Goal: Task Accomplishment & Management: Manage account settings

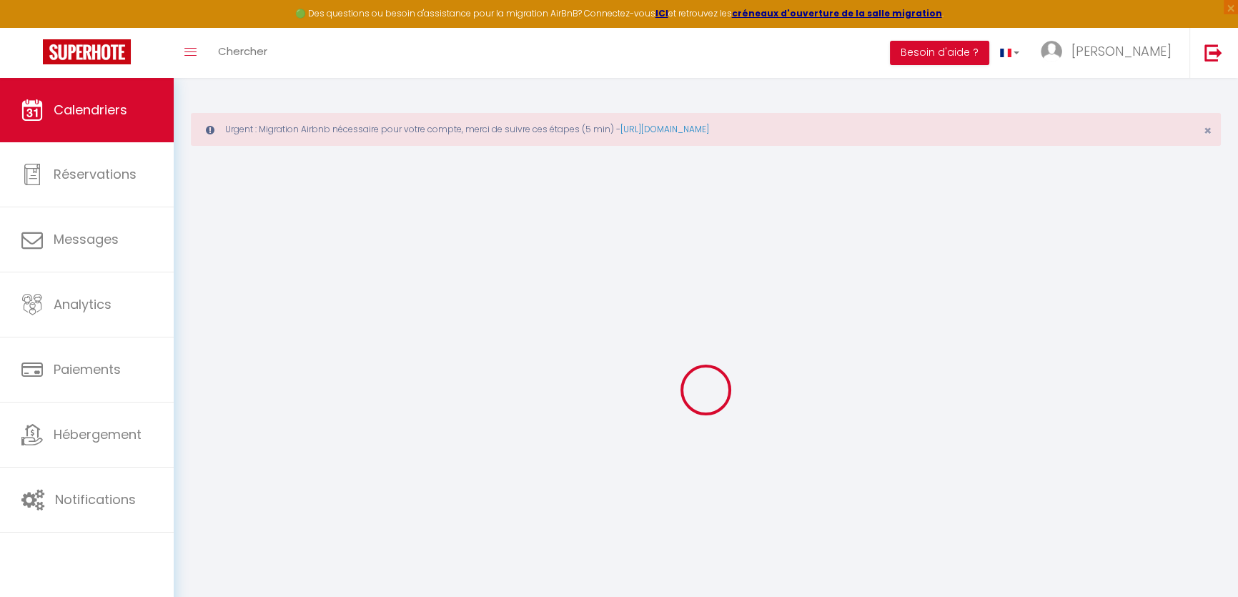
select select
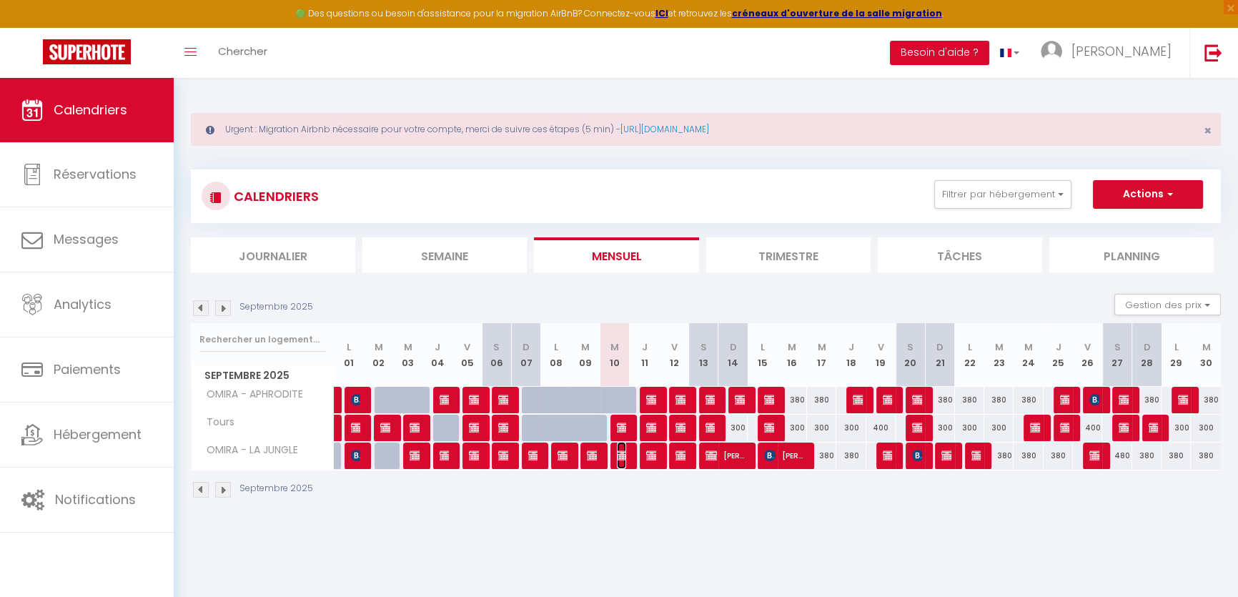
click at [625, 454] on img at bounding box center [622, 455] width 11 height 11
select select "OK"
select select "KO"
select select "0"
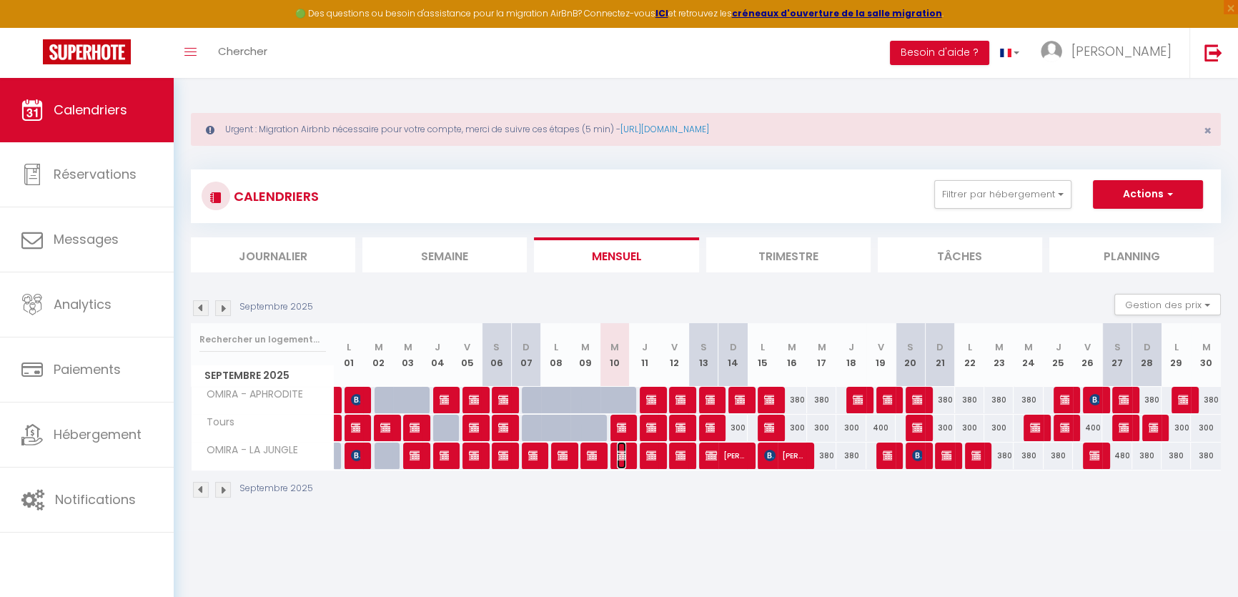
select select "1"
select select
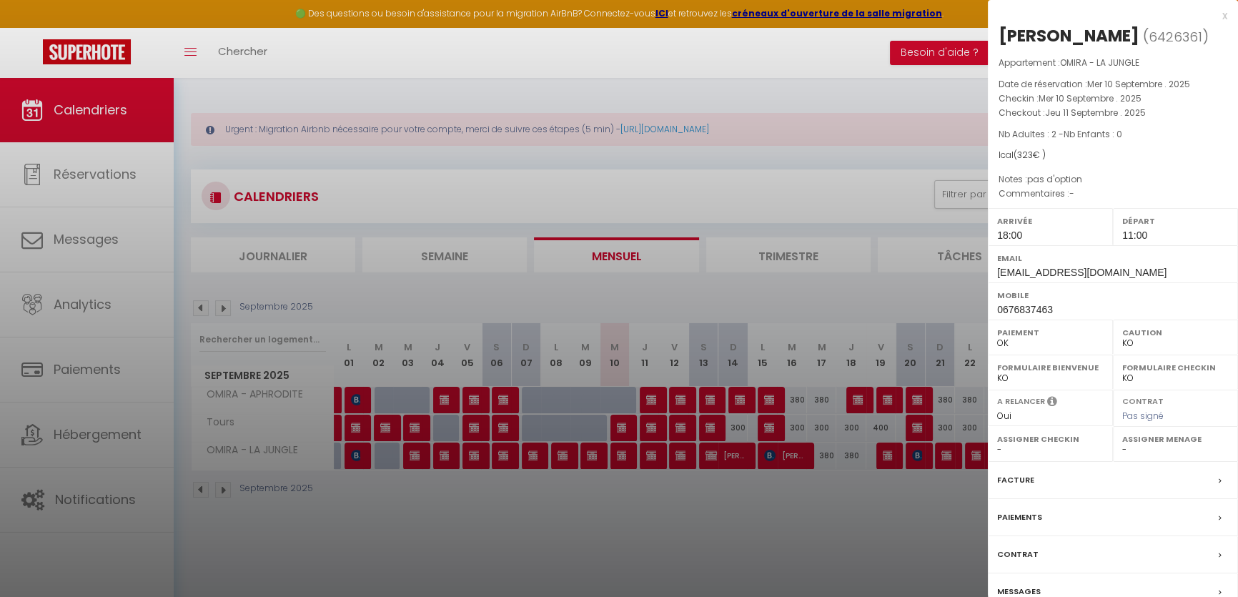
drag, startPoint x: 1107, startPoint y: 254, endPoint x: 1109, endPoint y: 267, distance: 13.7
click at [1109, 267] on div "Email [EMAIL_ADDRESS][DOMAIN_NAME]" at bounding box center [1113, 263] width 250 height 37
copy div "[EMAIL_ADDRESS][DOMAIN_NAME]"
click at [613, 430] on div at bounding box center [619, 298] width 1238 height 597
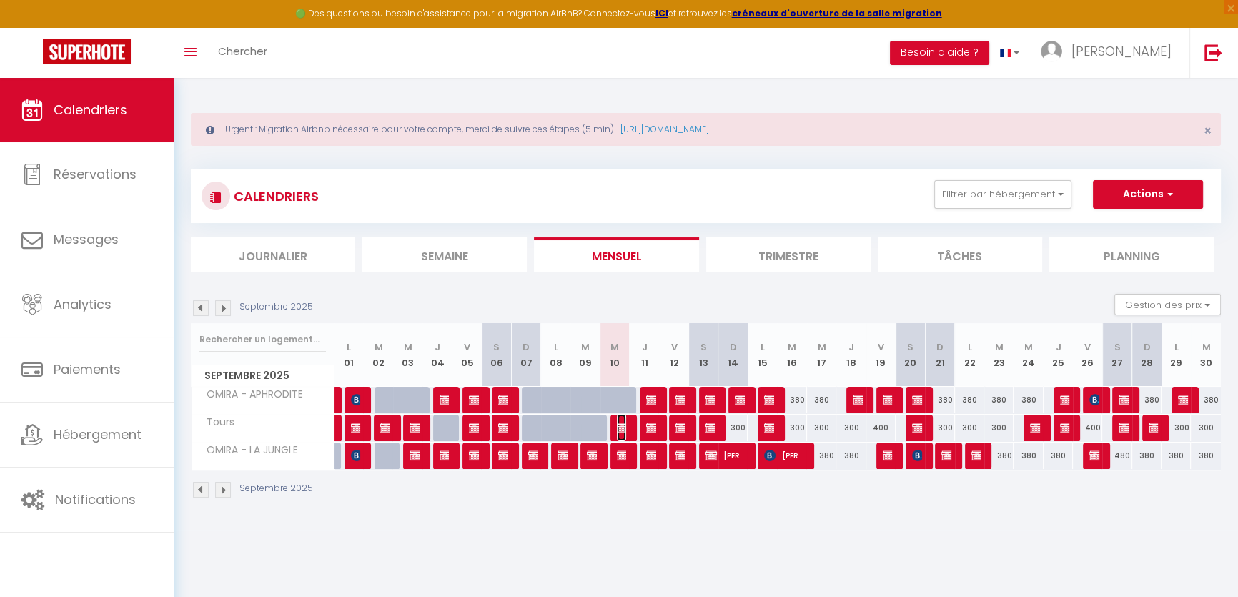
click at [617, 427] on img at bounding box center [622, 427] width 11 height 11
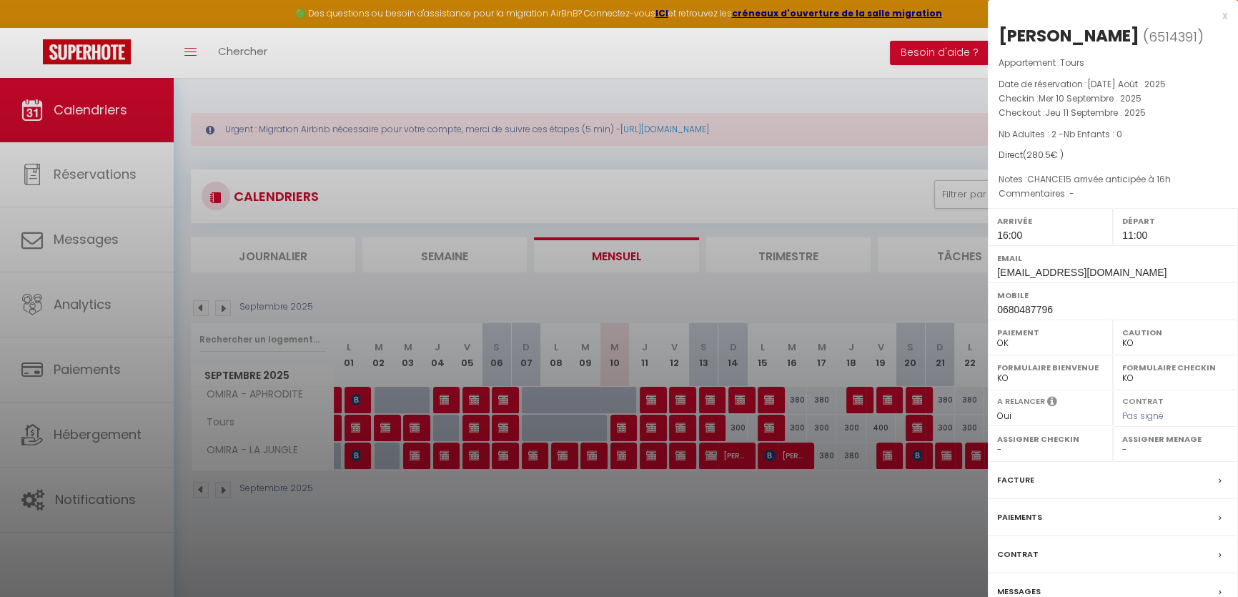
drag, startPoint x: 1132, startPoint y: 254, endPoint x: 1131, endPoint y: 275, distance: 21.5
click at [1131, 275] on div "Email [EMAIL_ADDRESS][DOMAIN_NAME]" at bounding box center [1113, 263] width 250 height 37
copy div "[EMAIL_ADDRESS][DOMAIN_NAME]"
click at [510, 532] on div at bounding box center [619, 298] width 1238 height 597
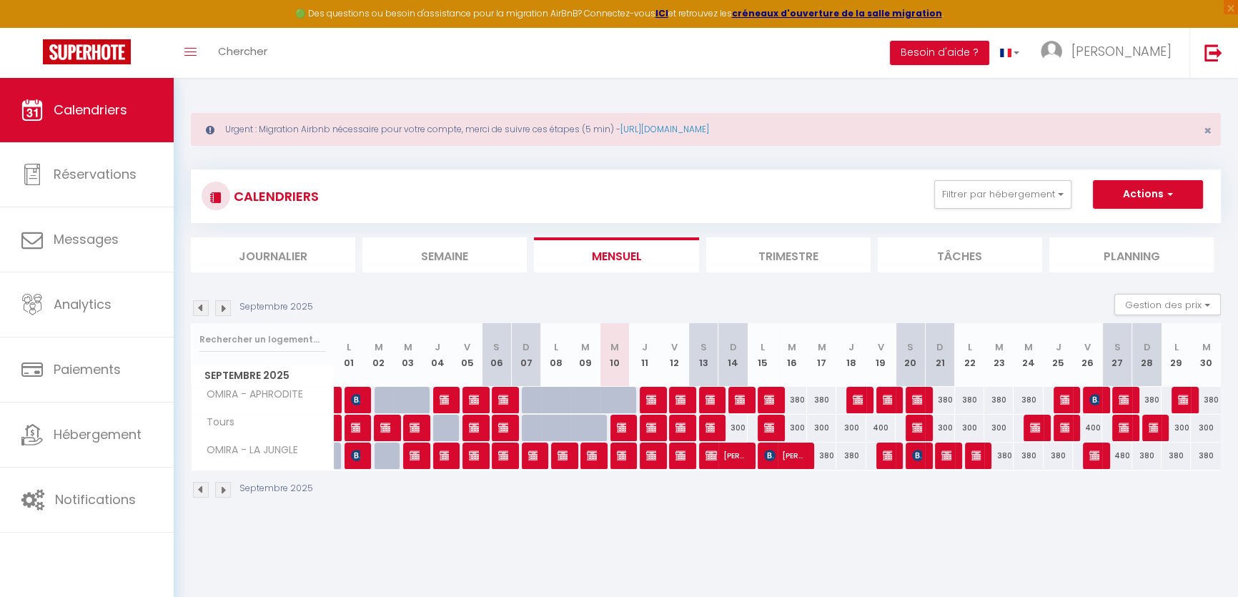
click at [224, 307] on img at bounding box center [223, 308] width 16 height 16
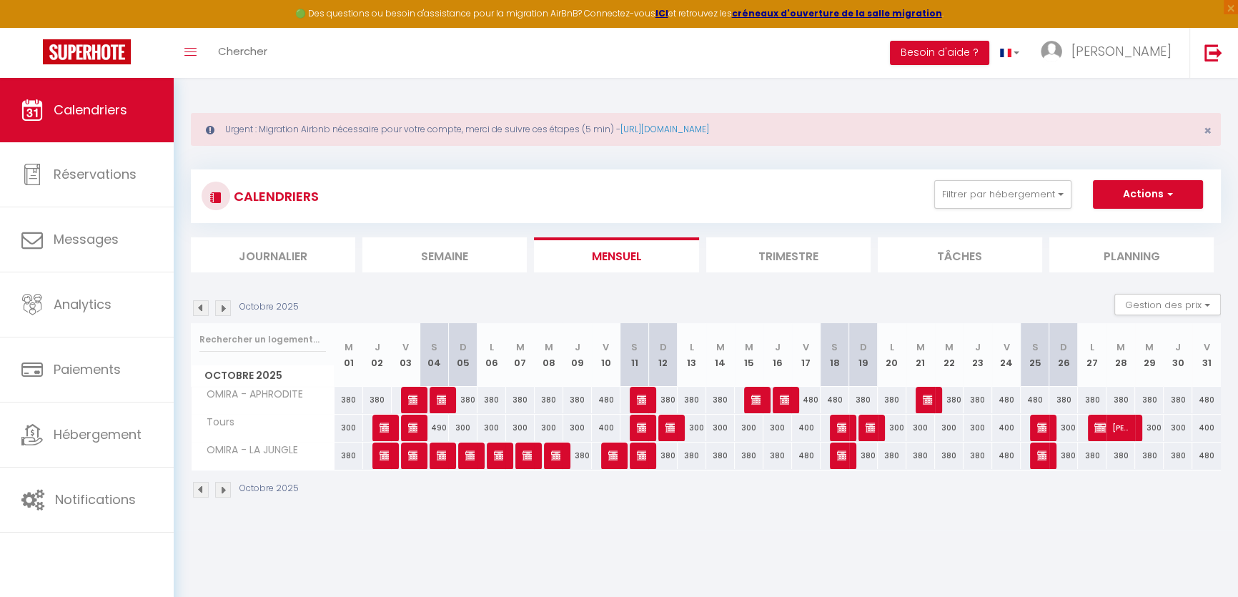
click at [936, 395] on div "380" at bounding box center [949, 400] width 29 height 26
type input "380"
type input "Mer 22 Octobre 2025"
type input "Jeu 23 Octobre 2025"
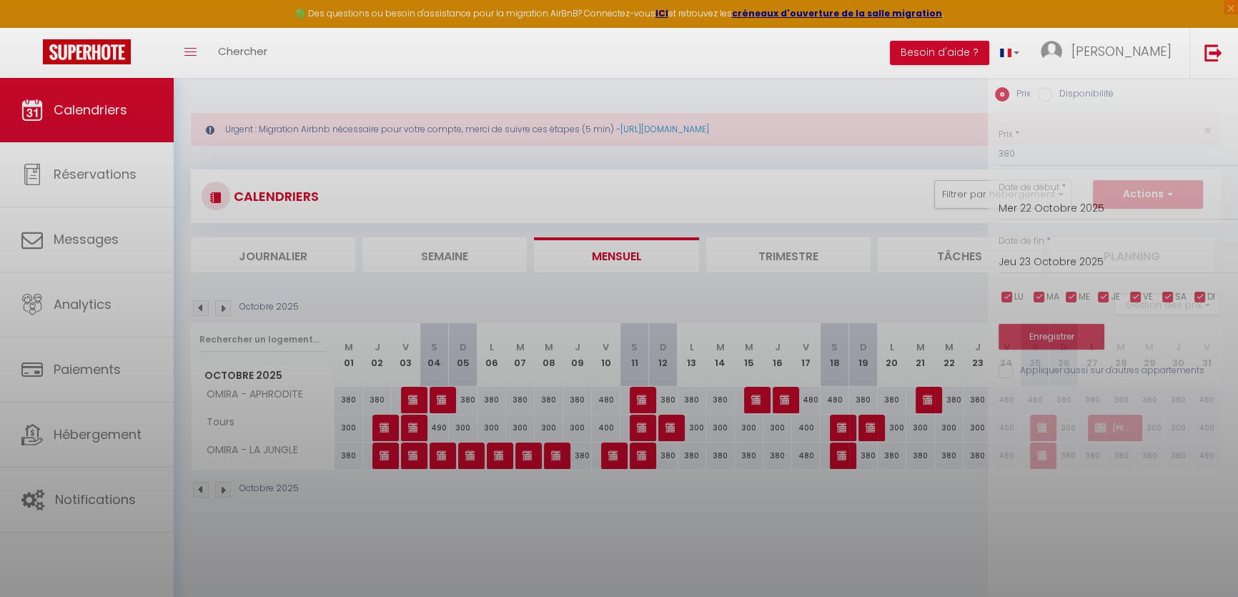
click at [929, 395] on div at bounding box center [619, 298] width 1238 height 597
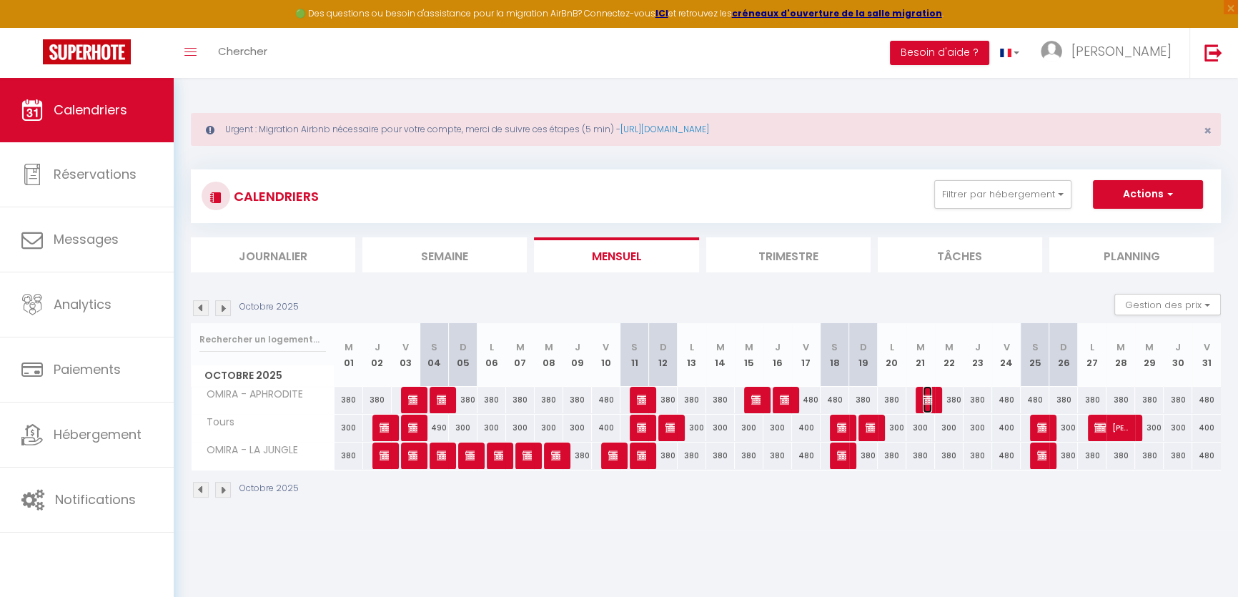
click at [928, 398] on img at bounding box center [928, 399] width 11 height 11
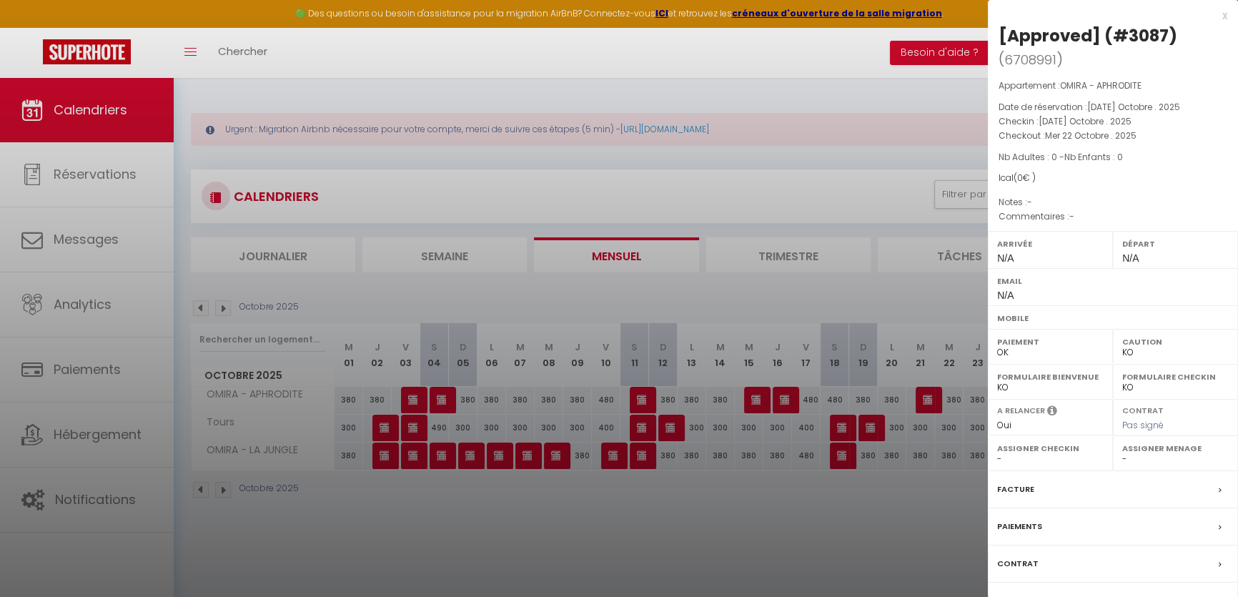
click at [1062, 592] on div "Messages" at bounding box center [1113, 601] width 250 height 37
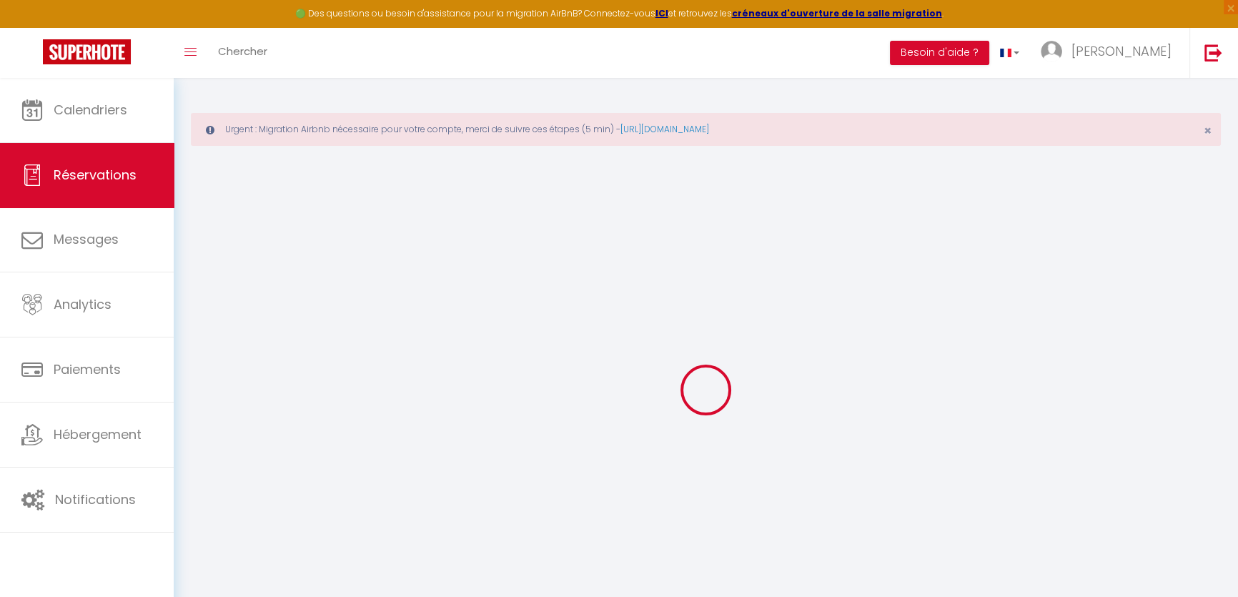
select select
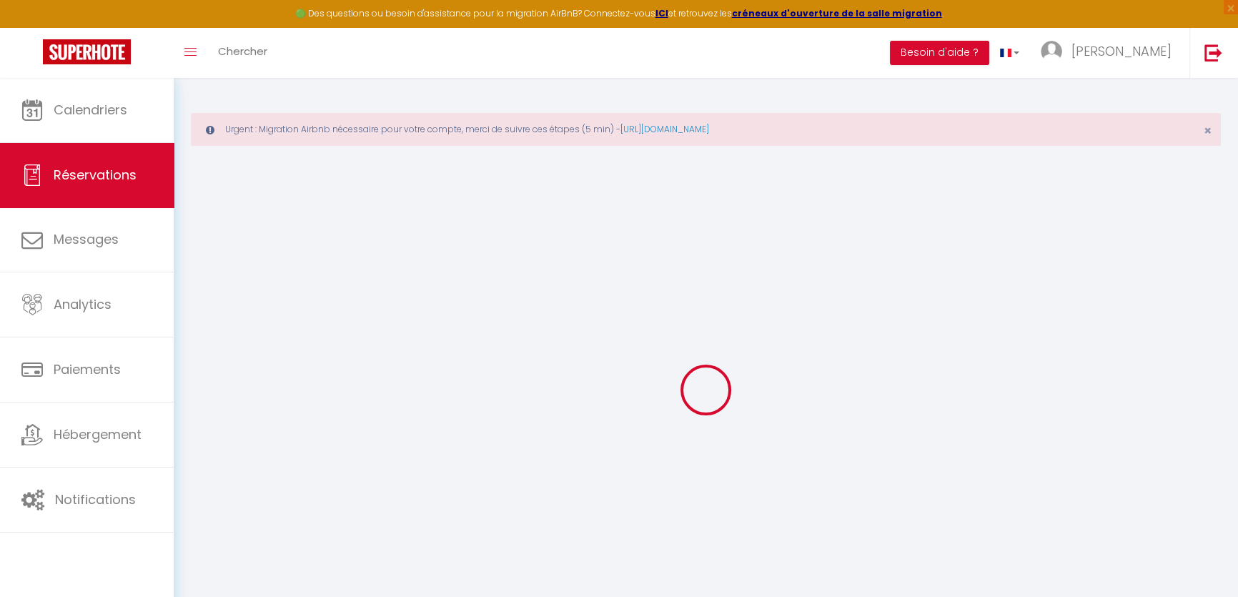
select select
checkbox input "false"
select select
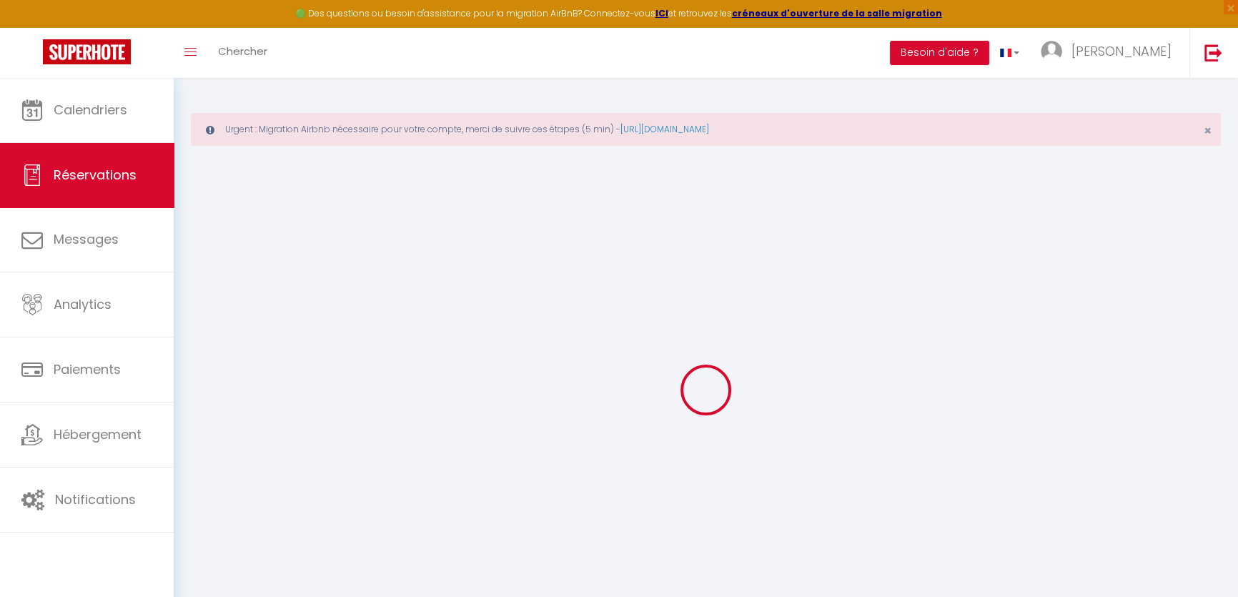
checkbox input "false"
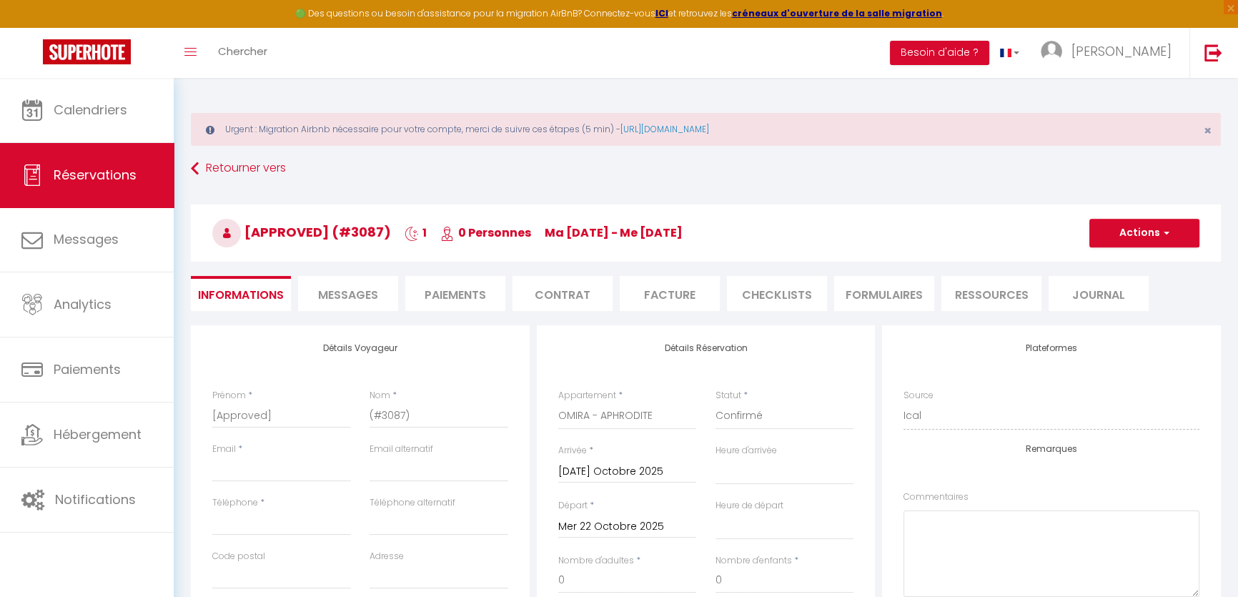
select select
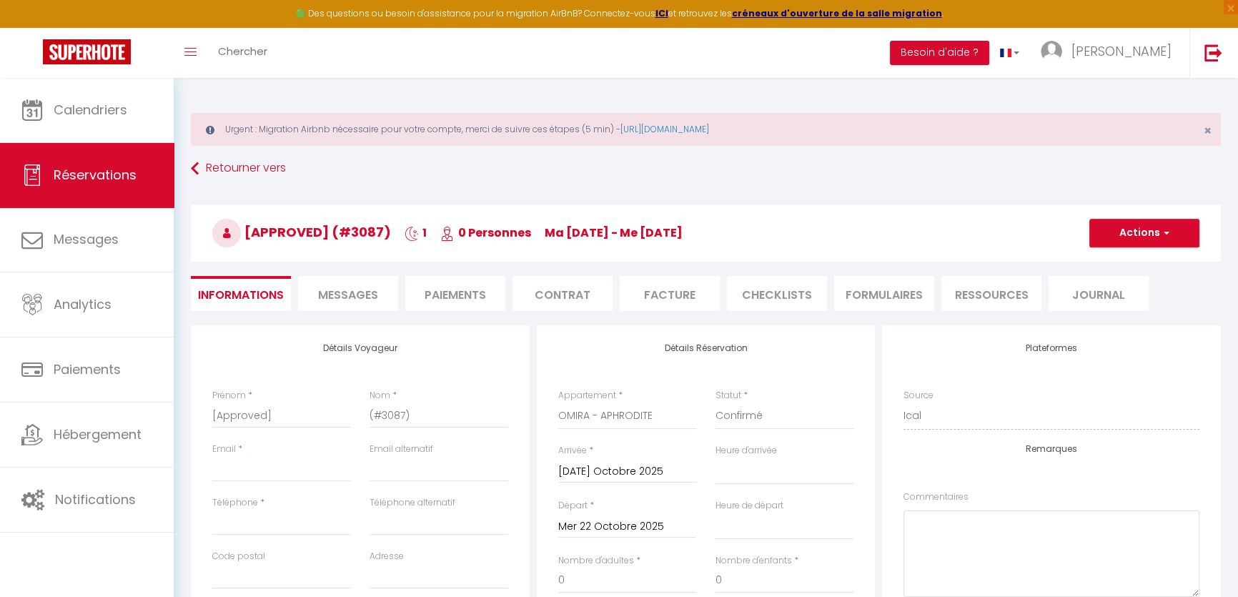
select select
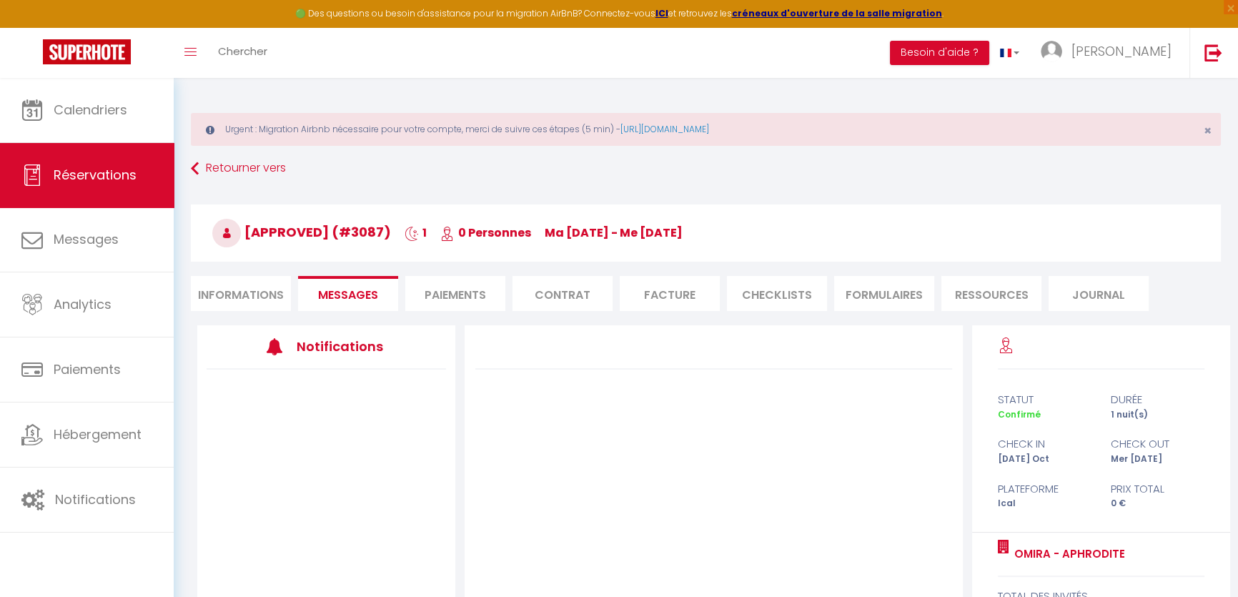
click at [232, 287] on li "Informations" at bounding box center [241, 293] width 100 height 35
select select
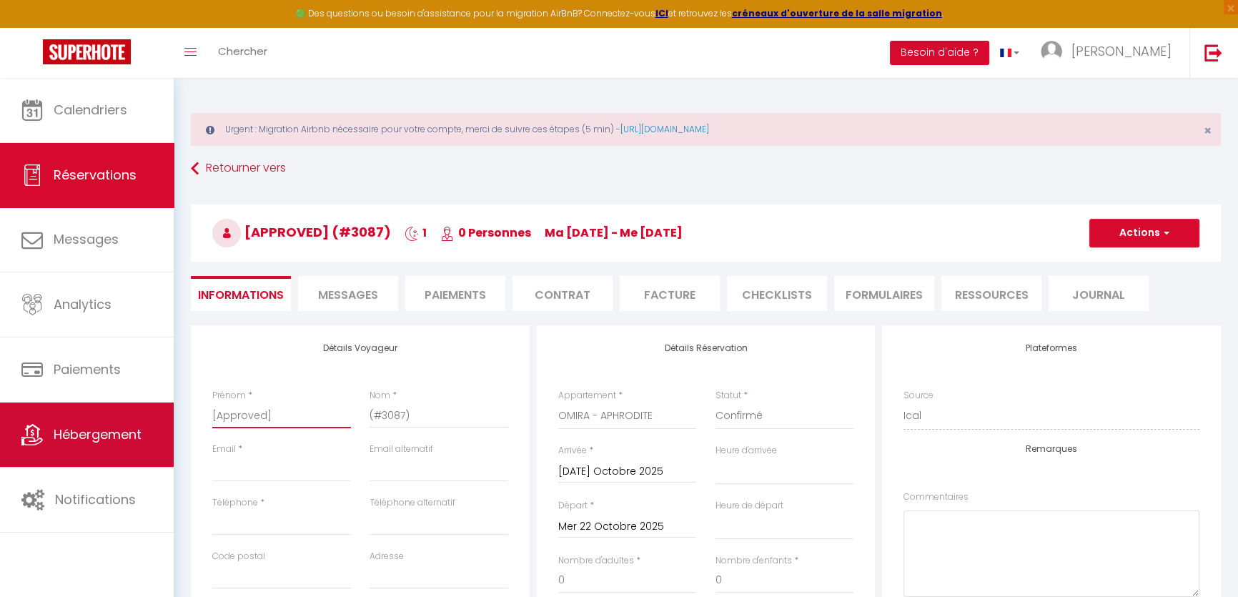
drag, startPoint x: 279, startPoint y: 420, endPoint x: 106, endPoint y: 410, distance: 174.0
click at [106, 410] on div "🟢 Des questions ou besoin d'assistance pour la migration AirBnB? Connectez-vous…" at bounding box center [619, 607] width 1238 height 1059
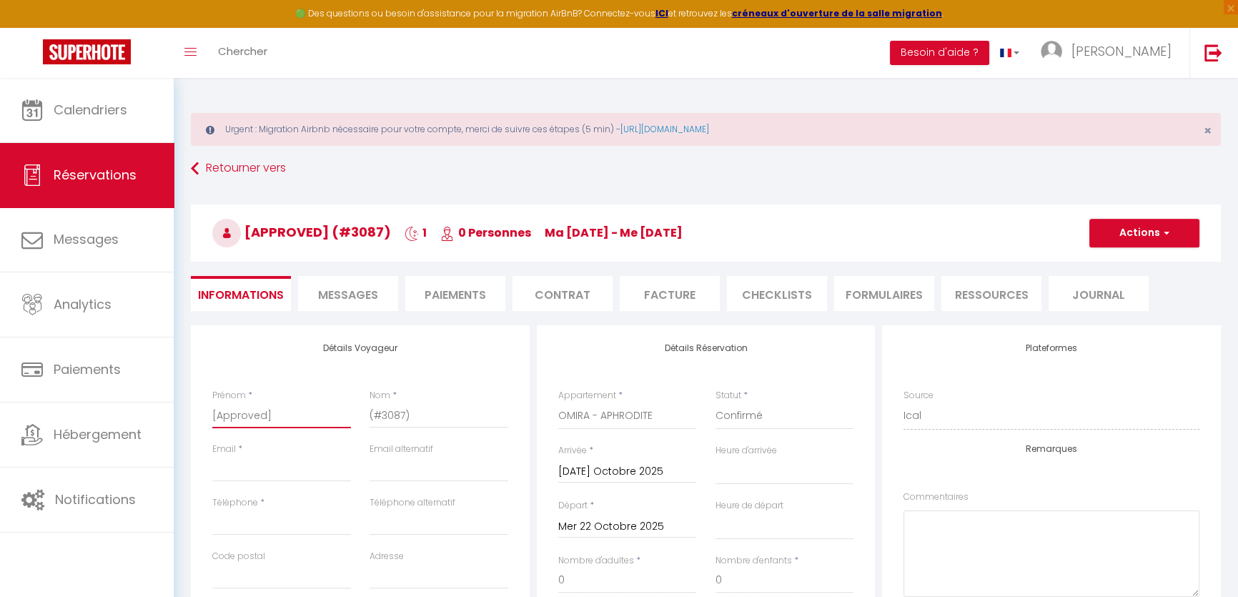
paste input "[PERSON_NAME]"
type input "[PERSON_NAME]"
select select
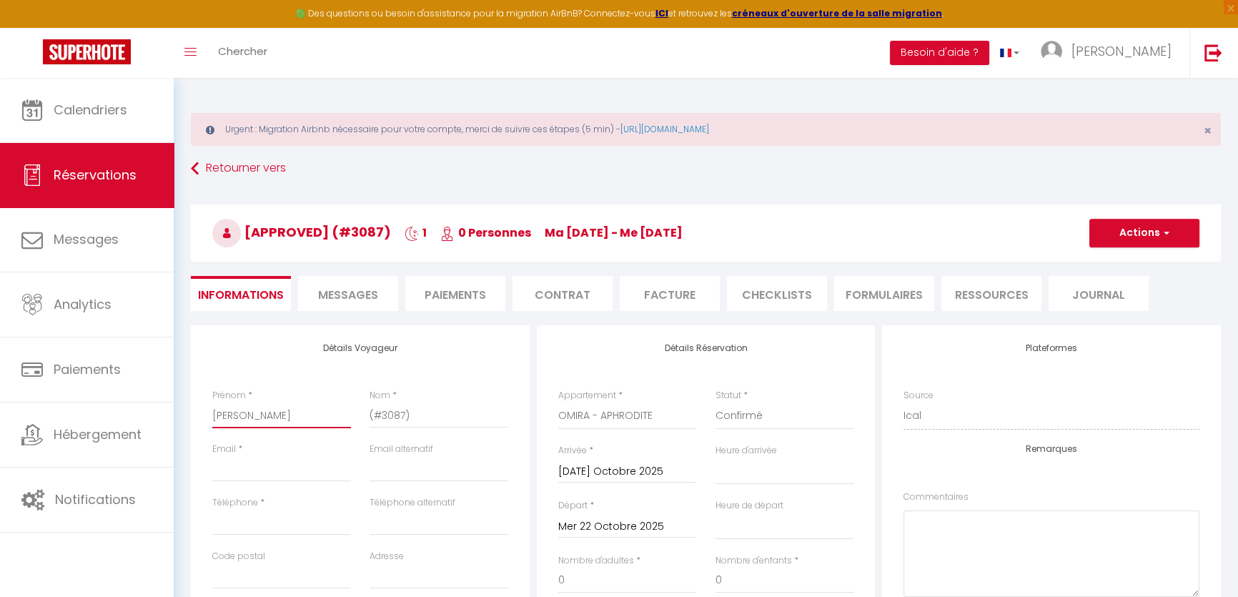
checkbox input "false"
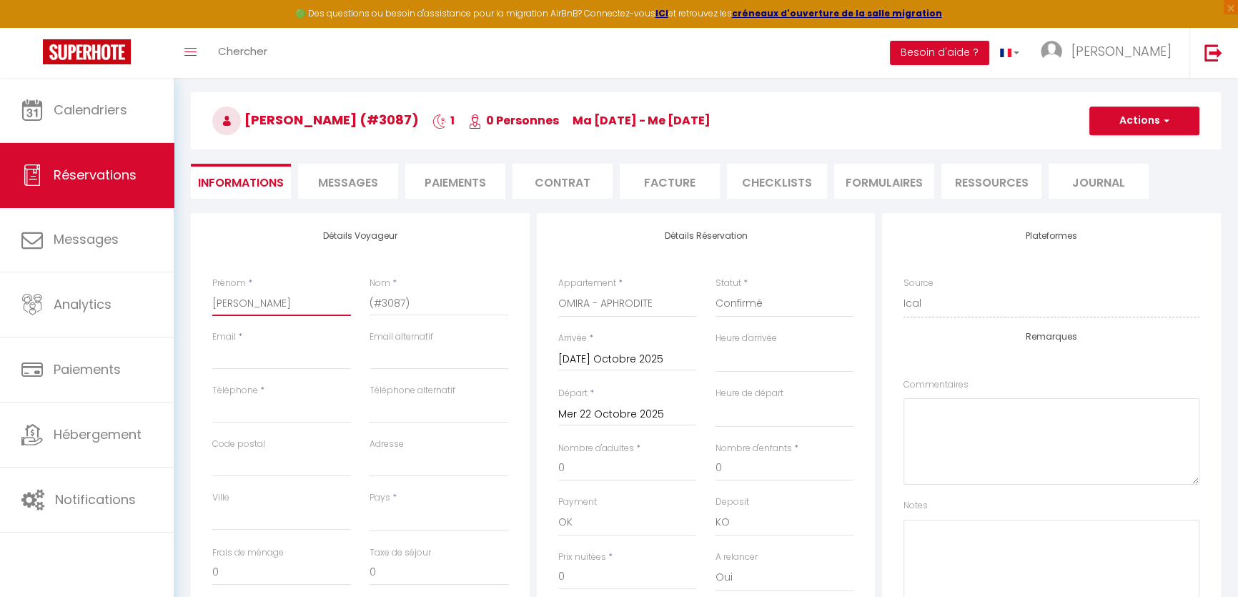
scroll to position [129, 0]
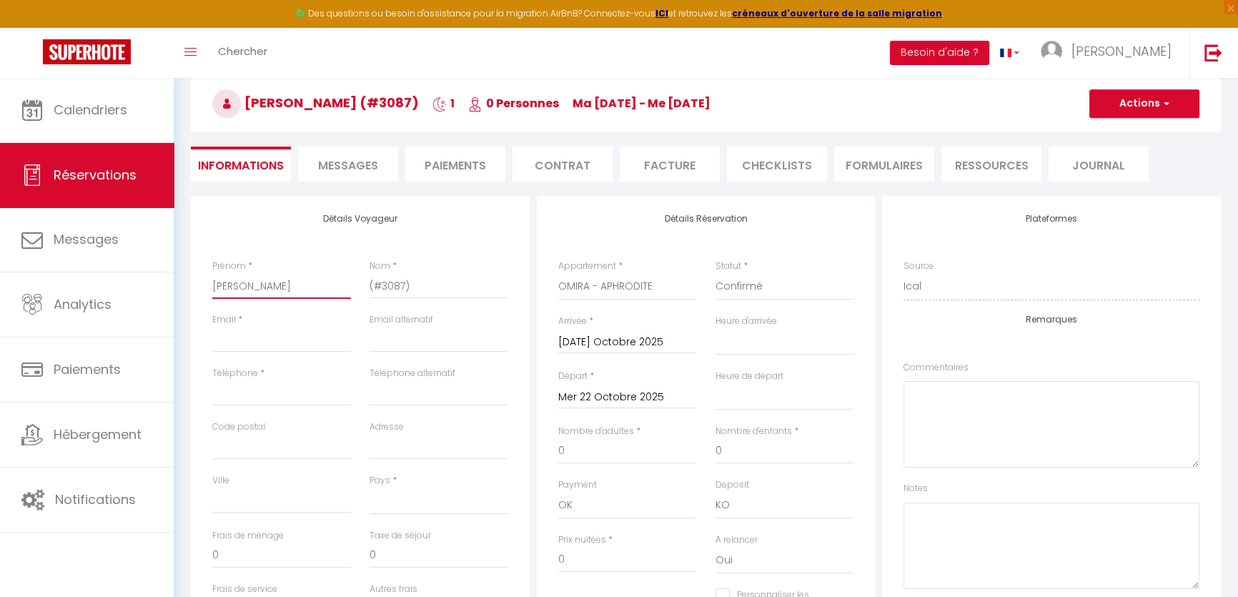
drag, startPoint x: 310, startPoint y: 293, endPoint x: 254, endPoint y: 288, distance: 56.0
click at [254, 288] on input "[PERSON_NAME]" at bounding box center [281, 286] width 139 height 26
type input "Laetitia"
select select
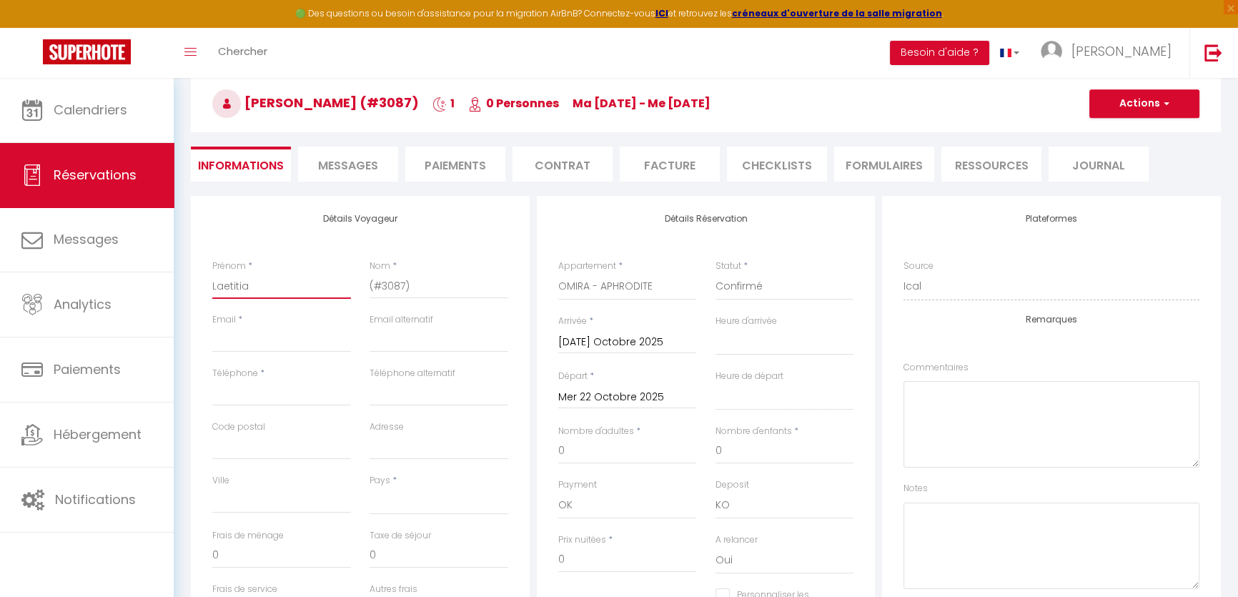
select select
checkbox input "false"
type input "Laetitia"
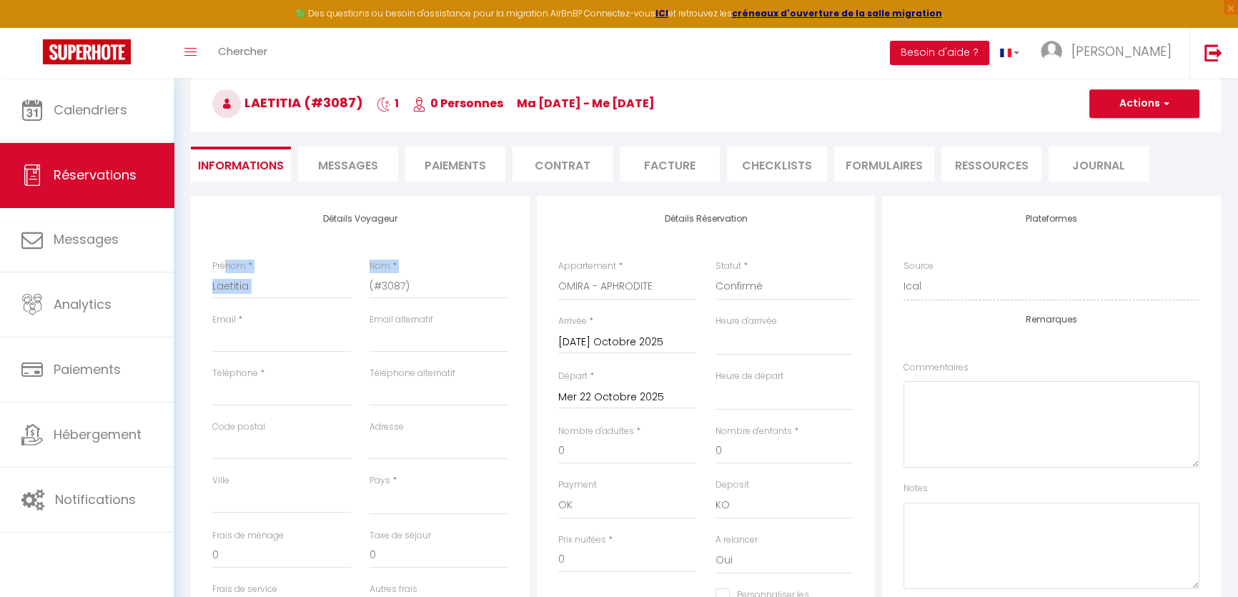
drag, startPoint x: 515, startPoint y: 295, endPoint x: 233, endPoint y: 279, distance: 282.8
click at [224, 268] on div "Prénom * Laetitia Nom * (#3087)" at bounding box center [360, 286] width 315 height 54
click at [445, 290] on input "(#3087)" at bounding box center [439, 286] width 139 height 26
drag, startPoint x: 436, startPoint y: 287, endPoint x: 335, endPoint y: 286, distance: 100.8
click at [335, 286] on div "Prénom * Laetitia Nom * (#3087)" at bounding box center [360, 286] width 315 height 54
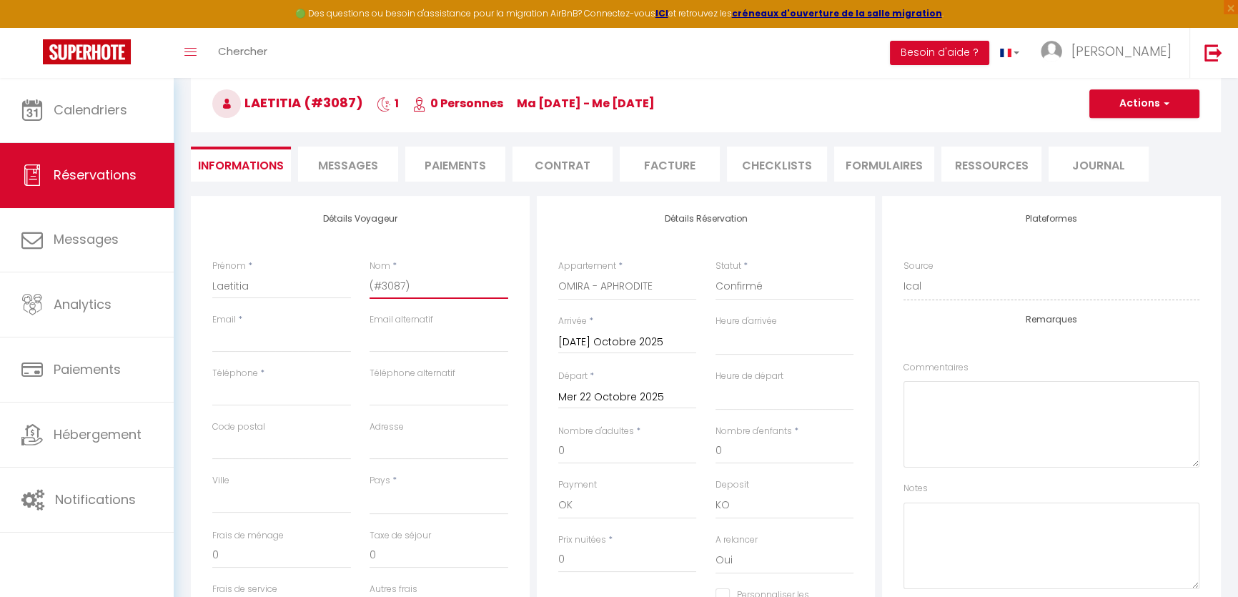
paste input "MARQUES"
type input "MARQUES"
select select
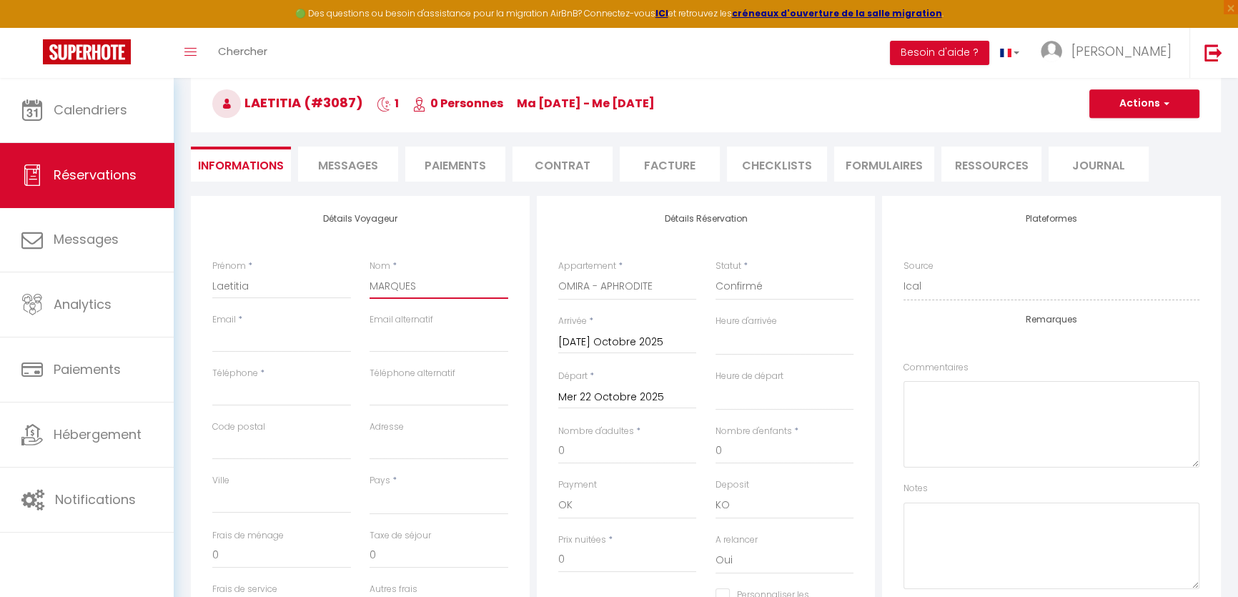
checkbox input "false"
type input "MARQUES"
click at [291, 345] on input "Email client" at bounding box center [281, 340] width 139 height 26
paste input "[EMAIL_ADDRESS][DOMAIN_NAME]"
type input "[EMAIL_ADDRESS][DOMAIN_NAME]"
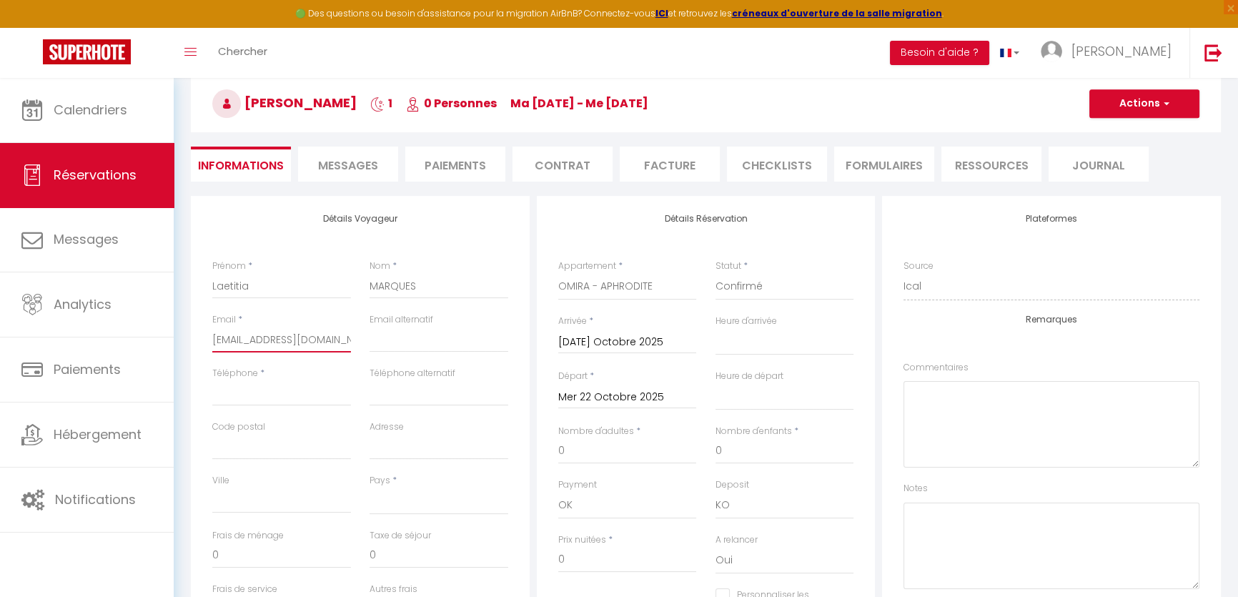
select select
checkbox input "false"
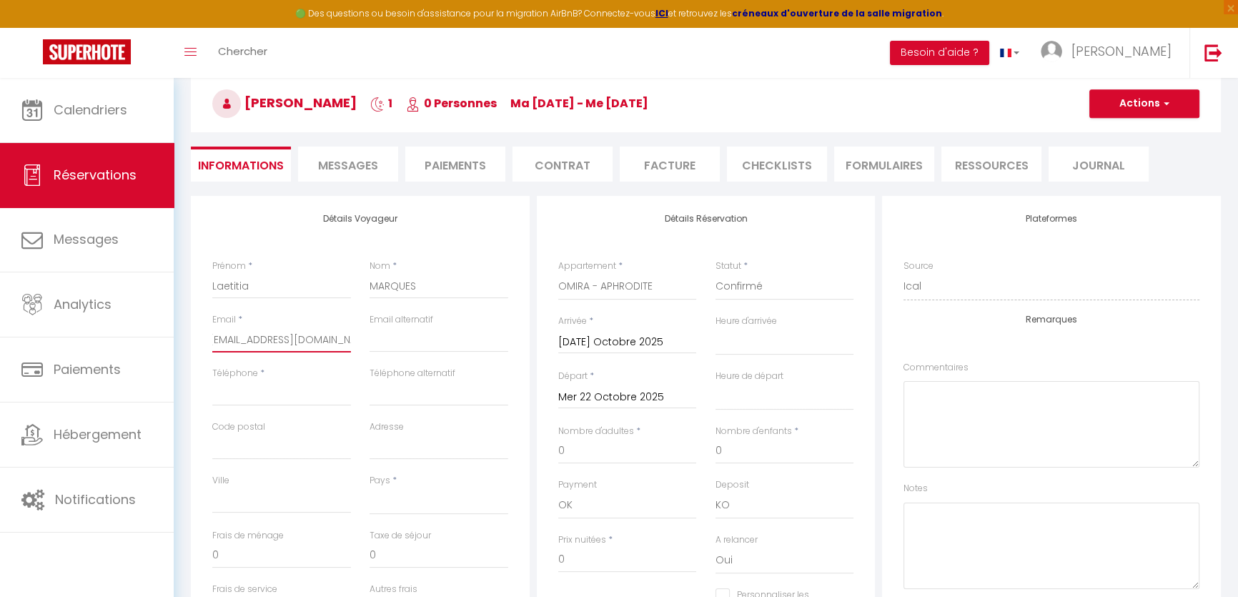
type input "[EMAIL_ADDRESS][DOMAIN_NAME]"
click at [259, 399] on input "Téléphone" at bounding box center [281, 393] width 139 height 26
paste input "[PHONE_NUMBER]"
type input "[PHONE_NUMBER]"
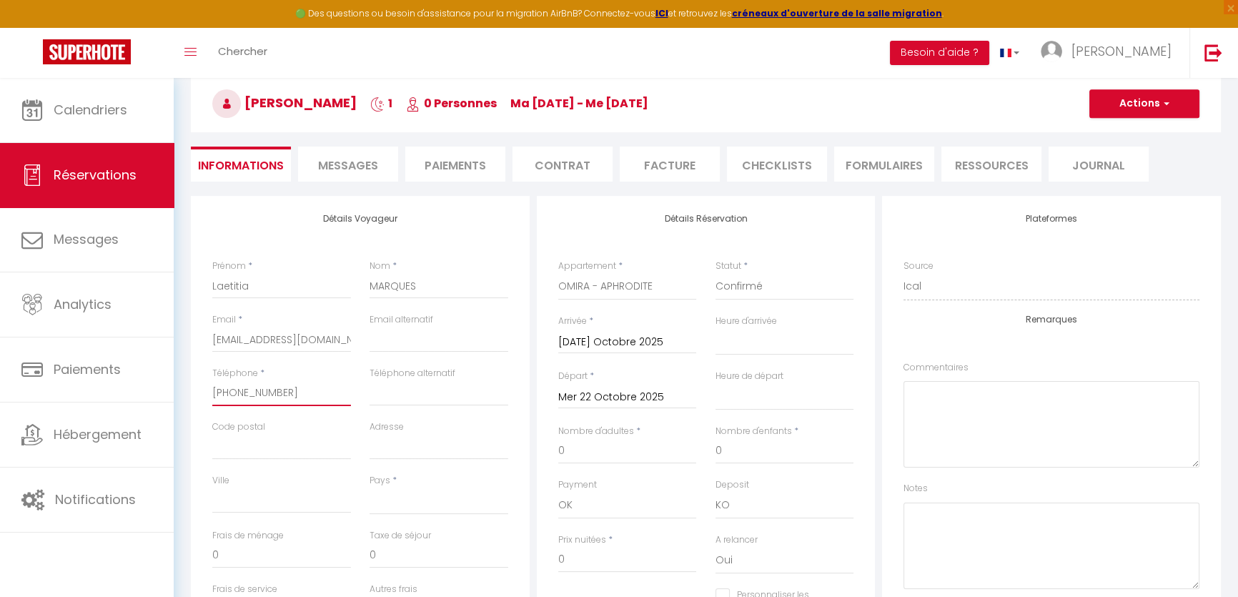
select select
checkbox input "false"
type input "[PHONE_NUMBER]"
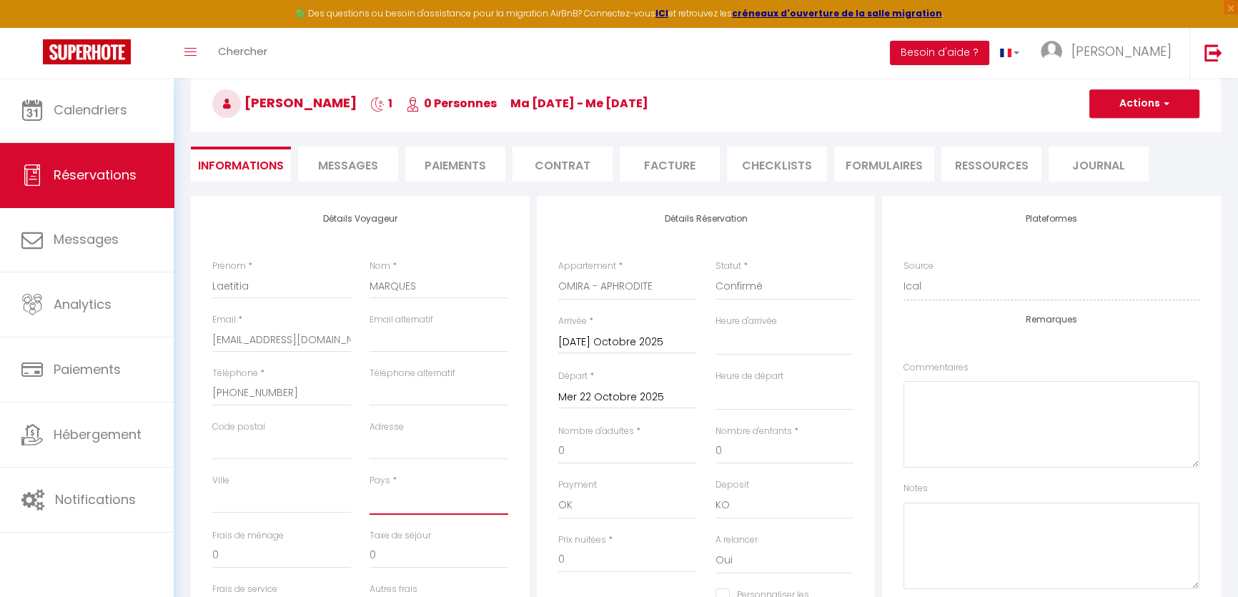
click at [405, 495] on select "[GEOGRAPHIC_DATA] [GEOGRAPHIC_DATA] [GEOGRAPHIC_DATA] [GEOGRAPHIC_DATA] [GEOGRA…" at bounding box center [439, 501] width 139 height 27
select select "FI"
click at [370, 488] on select "[GEOGRAPHIC_DATA] [GEOGRAPHIC_DATA] [GEOGRAPHIC_DATA] [GEOGRAPHIC_DATA] [GEOGRA…" at bounding box center [439, 501] width 139 height 27
select select
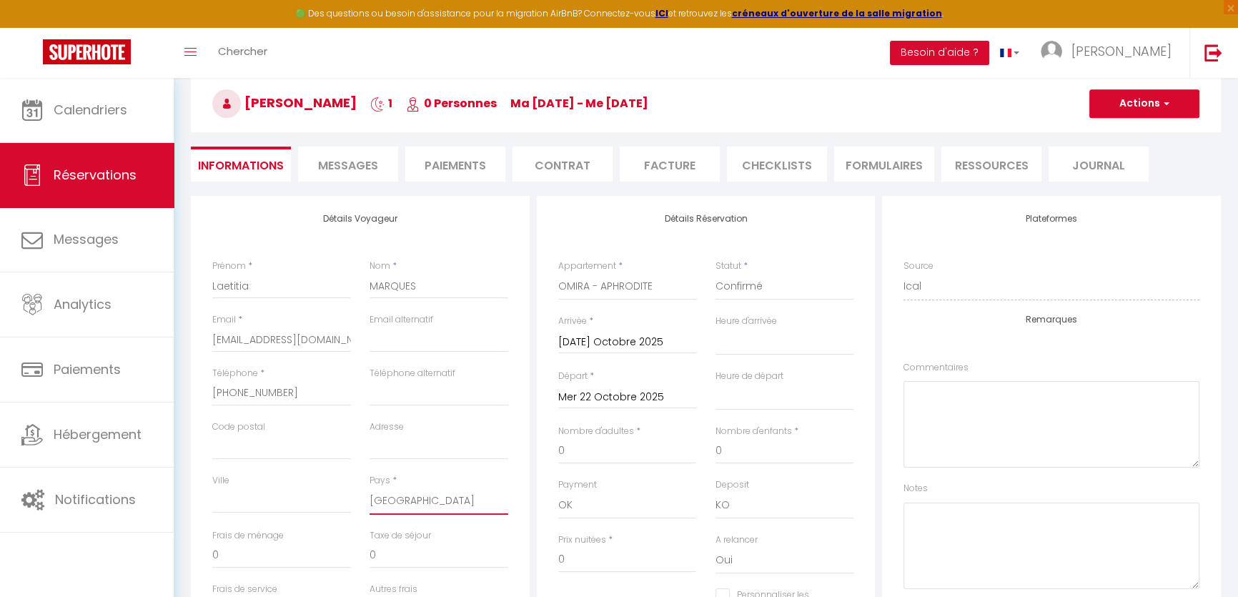
checkbox input "false"
click at [401, 503] on select "[GEOGRAPHIC_DATA] [GEOGRAPHIC_DATA] [GEOGRAPHIC_DATA] [GEOGRAPHIC_DATA] [GEOGRA…" at bounding box center [439, 501] width 139 height 27
click at [410, 497] on select "[GEOGRAPHIC_DATA] [GEOGRAPHIC_DATA] [GEOGRAPHIC_DATA] [GEOGRAPHIC_DATA] [GEOGRA…" at bounding box center [439, 501] width 139 height 27
select select "FR"
select select
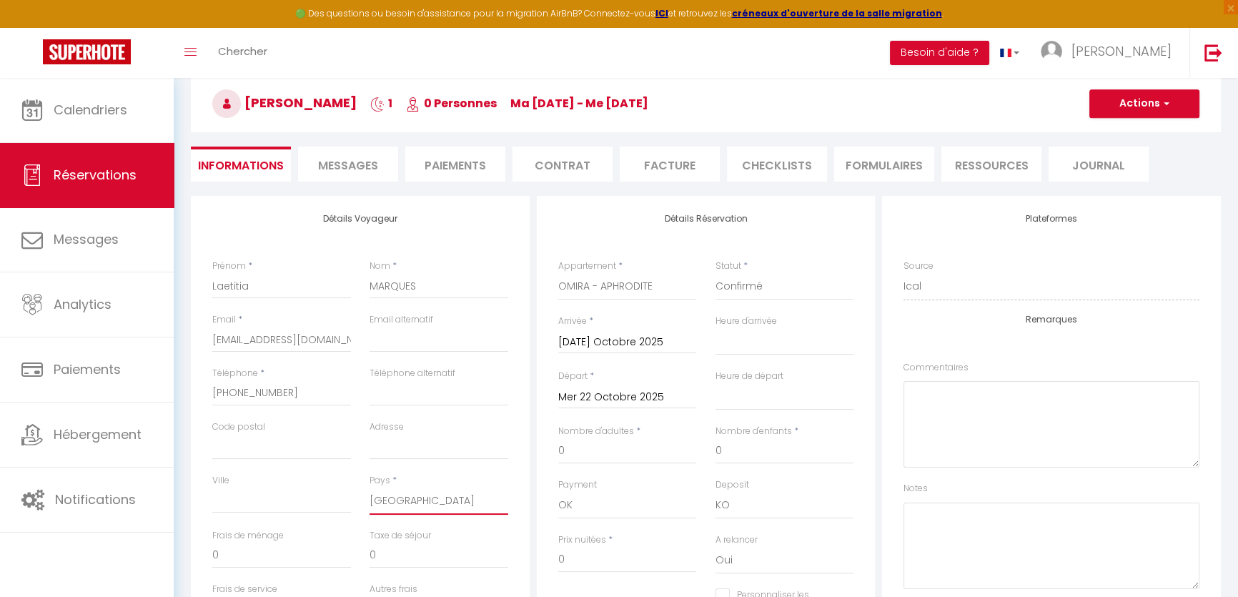
select select
checkbox input "false"
drag, startPoint x: 777, startPoint y: 340, endPoint x: 773, endPoint y: 329, distance: 12.0
click at [777, 340] on select "00:00 00:30 01:00 01:30 02:00 02:30 03:00 03:30 04:00 04:30 05:00 05:30 06:00 0…" at bounding box center [785, 341] width 139 height 27
select select "18:00"
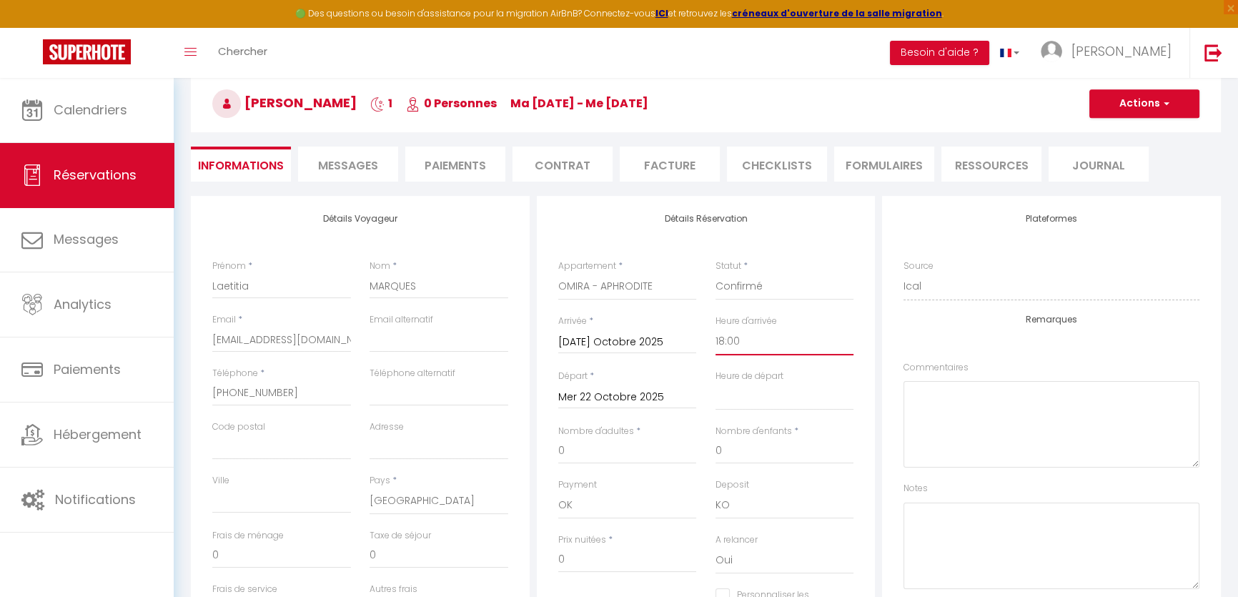
click at [716, 328] on select "00:00 00:30 01:00 01:30 02:00 02:30 03:00 03:30 04:00 04:30 05:00 05:30 06:00 0…" at bounding box center [785, 341] width 139 height 27
select select
checkbox input "false"
click at [771, 402] on select "00:00 00:30 01:00 01:30 02:00 02:30 03:00 03:30 04:00 04:30 05:00 05:30 06:00 0…" at bounding box center [785, 396] width 139 height 27
select select "11:00"
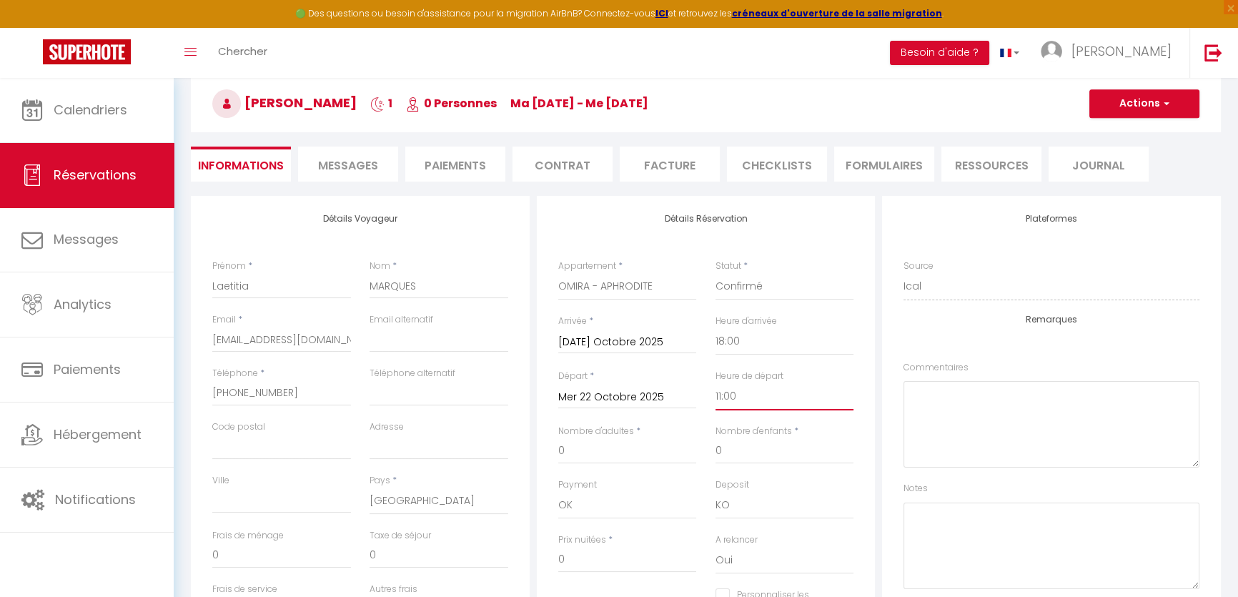
click at [716, 383] on select "00:00 00:30 01:00 01:30 02:00 02:30 03:00 03:30 04:00 04:30 05:00 05:30 06:00 0…" at bounding box center [785, 396] width 139 height 27
checkbox input "false"
drag, startPoint x: 593, startPoint y: 442, endPoint x: 466, endPoint y: 444, distance: 127.2
click at [466, 444] on div "Détails Voyageur Prénom * [PERSON_NAME] * MARQUES Email * [EMAIL_ADDRESS][DOMAI…" at bounding box center [705, 455] width 1037 height 518
type input "2"
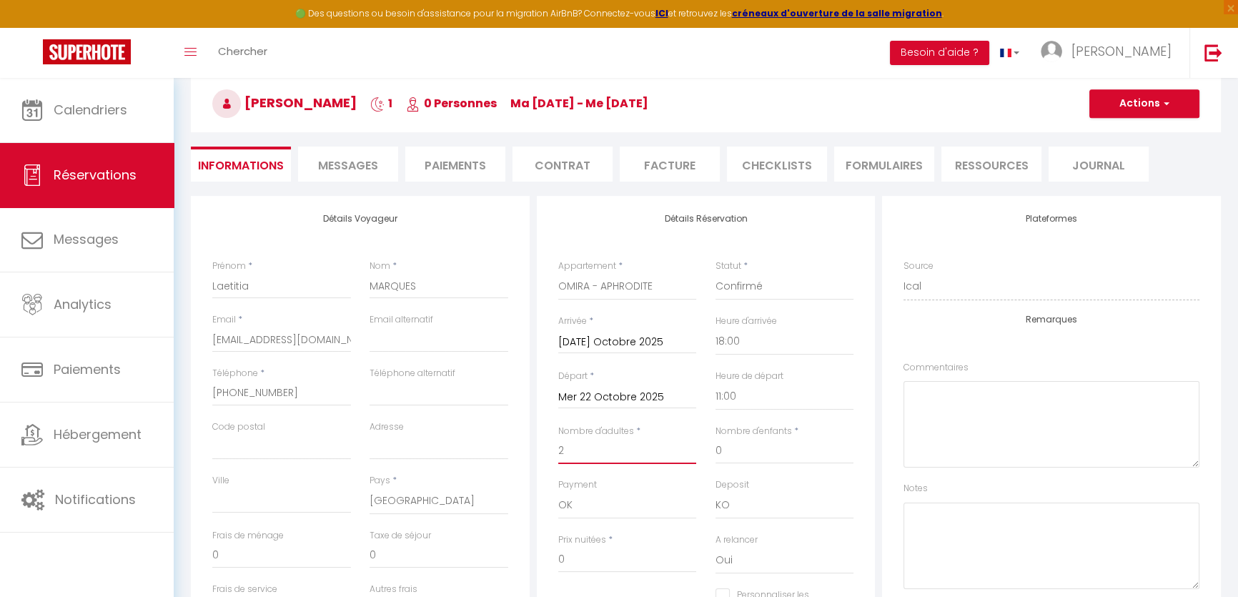
checkbox input "false"
type input "380"
checkbox input "false"
type input "2"
drag, startPoint x: 579, startPoint y: 566, endPoint x: 483, endPoint y: 548, distance: 98.1
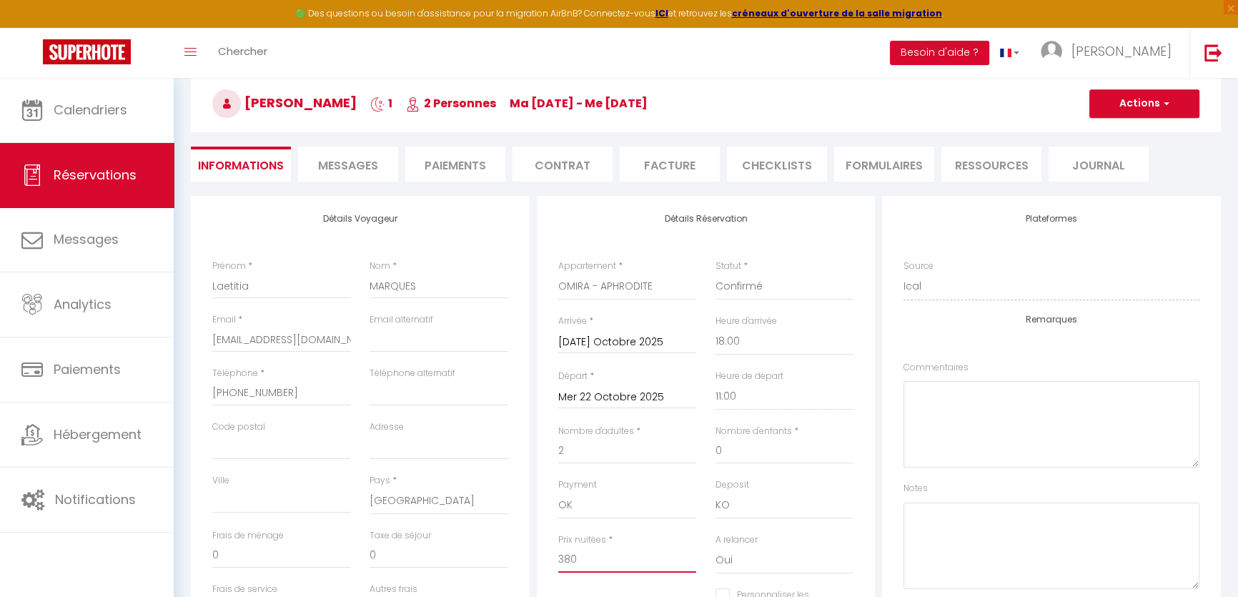
click at [483, 564] on div "Détails Voyageur Prénom * [PERSON_NAME] * MARQUES Email * [EMAIL_ADDRESS][DOMAI…" at bounding box center [705, 455] width 1037 height 518
type input "4"
checkbox input "false"
type input "48"
checkbox input "false"
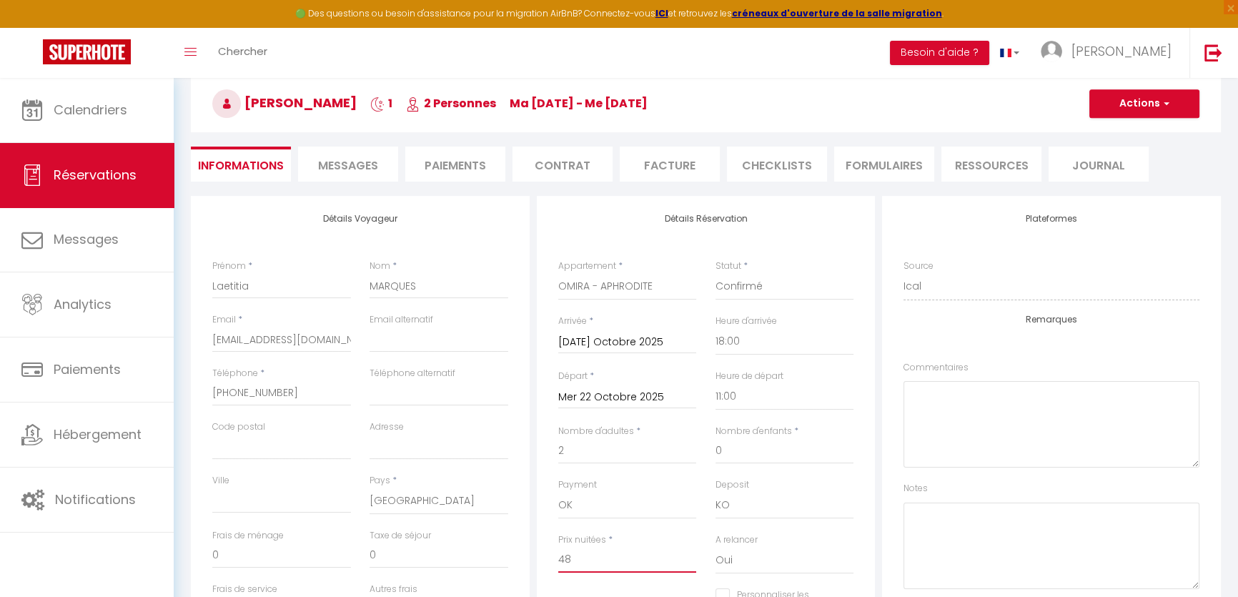
type input "488"
checkbox input "false"
type input "488"
checkbox input "false"
click at [1005, 539] on textarea at bounding box center [1052, 546] width 296 height 86
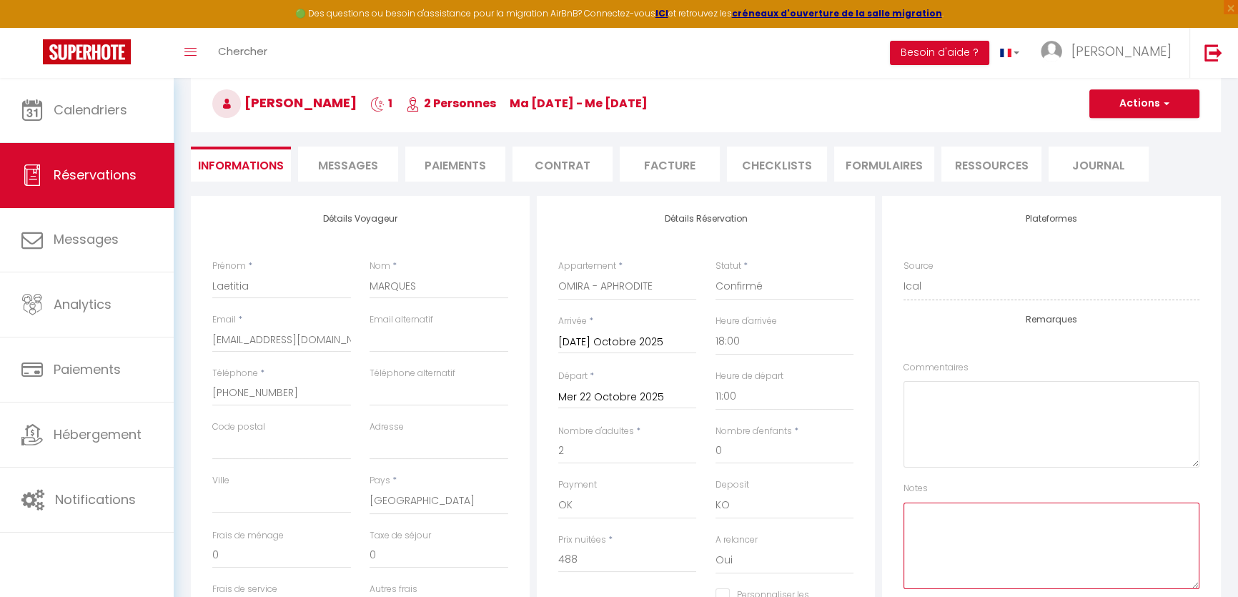
paste textarea "Lovebox + 50€ Décoration romantique + 50€ Rituel du Hammam + 50€ Le Coffret Apé…"
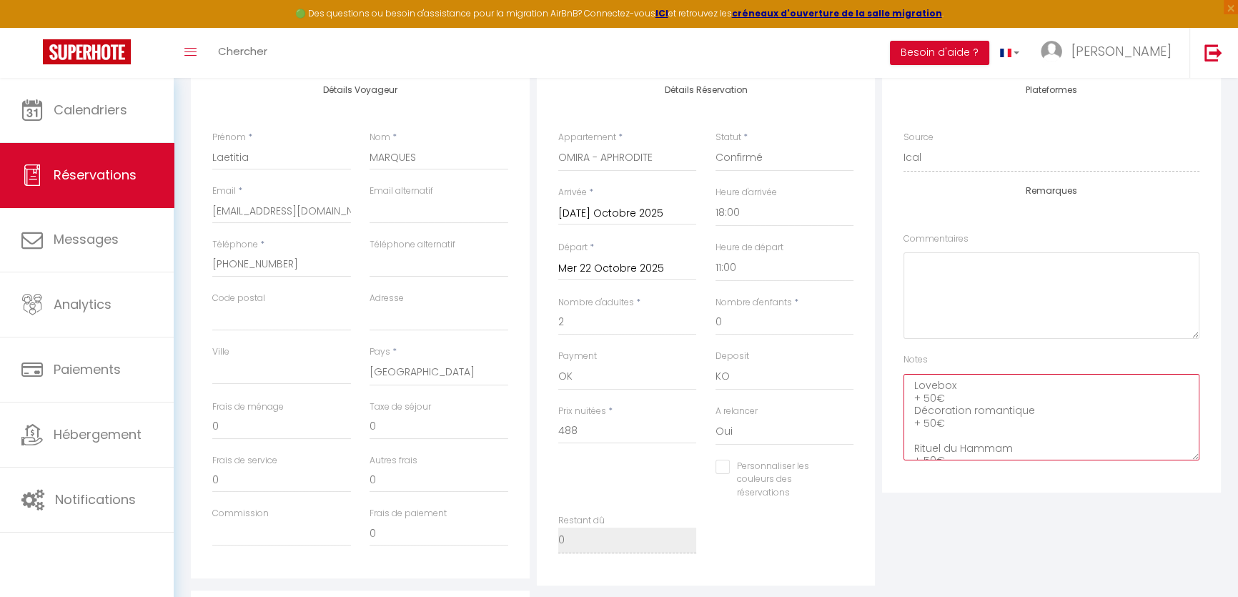
scroll to position [259, 0]
drag, startPoint x: 970, startPoint y: 400, endPoint x: 901, endPoint y: 400, distance: 69.3
click at [901, 400] on div "Plateformes Source Direct [DOMAIN_NAME] [DOMAIN_NAME] Chalet montagne Expedia G…" at bounding box center [1051, 278] width 339 height 425
drag, startPoint x: 949, startPoint y: 411, endPoint x: 896, endPoint y: 406, distance: 53.8
click at [896, 406] on div "Plateformes Source Direct [DOMAIN_NAME] [DOMAIN_NAME] Chalet montagne Expedia G…" at bounding box center [1051, 278] width 339 height 425
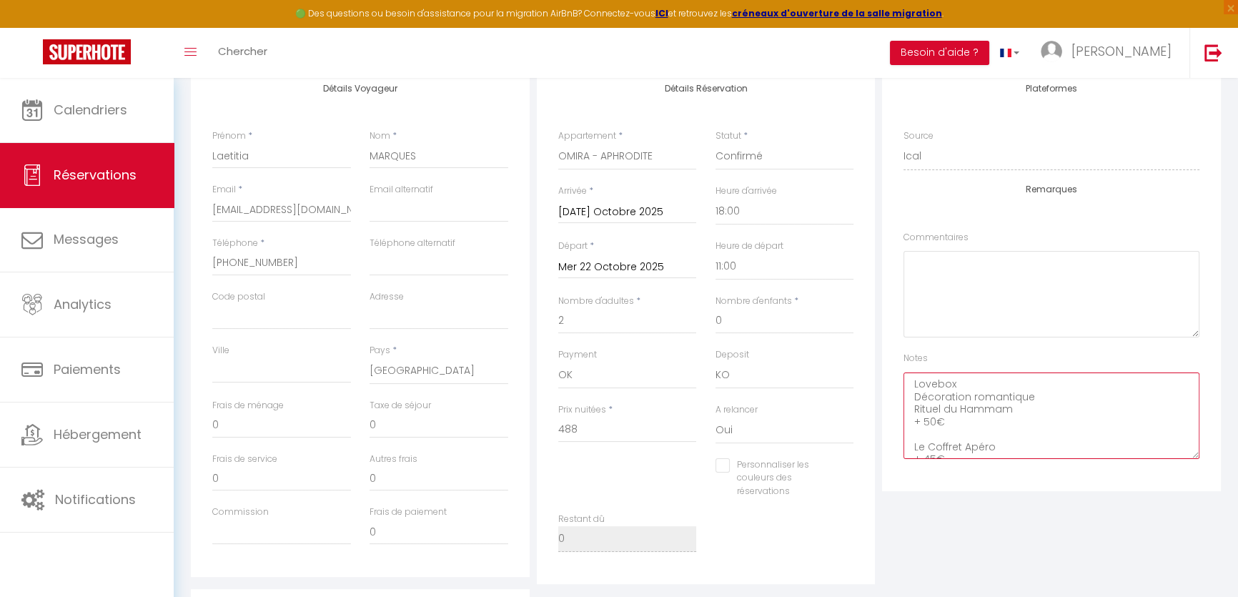
drag, startPoint x: 958, startPoint y: 431, endPoint x: 916, endPoint y: 424, distance: 42.1
click at [916, 424] on textarea "Lovebox Décoration romantique Rituel du Hammam + 50€ Le Coffret Apéro + 45€" at bounding box center [1052, 415] width 296 height 86
drag, startPoint x: 954, startPoint y: 437, endPoint x: 873, endPoint y: 434, distance: 81.5
click at [873, 434] on div "Détails Voyageur Prénom * [PERSON_NAME] * MARQUES Email * [EMAIL_ADDRESS][DOMAI…" at bounding box center [705, 325] width 1037 height 518
type textarea "Lovebox Décoration romantique Rituel du Hammam Le Coffret Apéro"
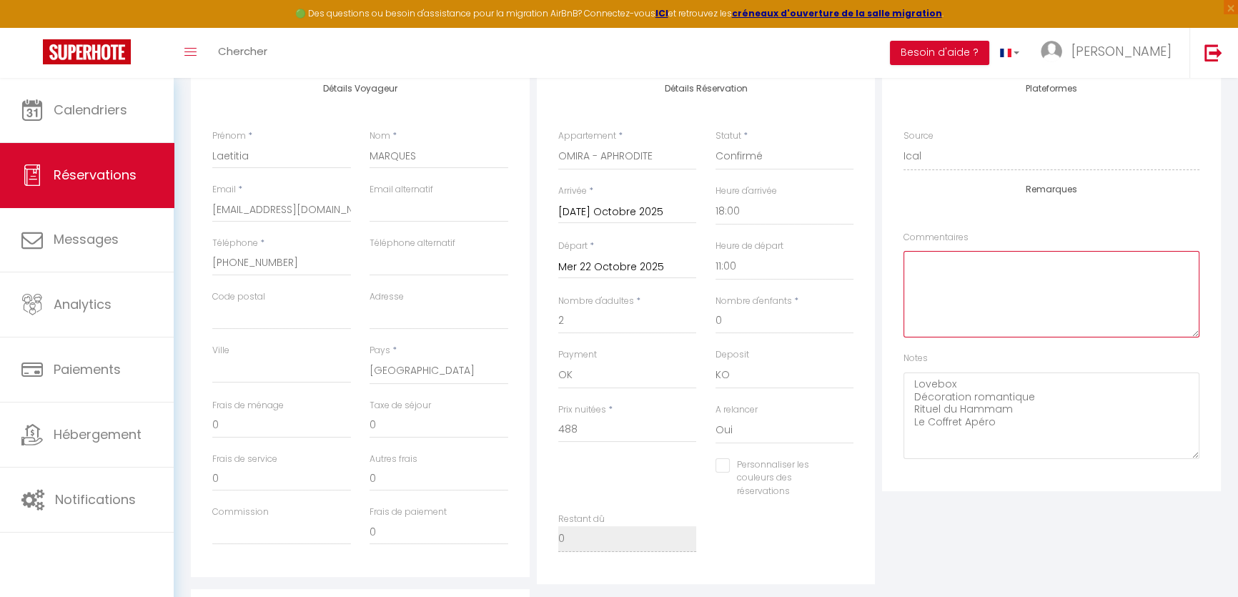
click at [916, 285] on textarea at bounding box center [1052, 294] width 296 height 86
paste textarea "c'est un cadeau d'anniversaire de ma part pour les 38 ans de mon conjoint, [PER…"
type textarea "c'est un cadeau d'anniversaire de ma part pour les 38 ans de mon conjoint, [PER…"
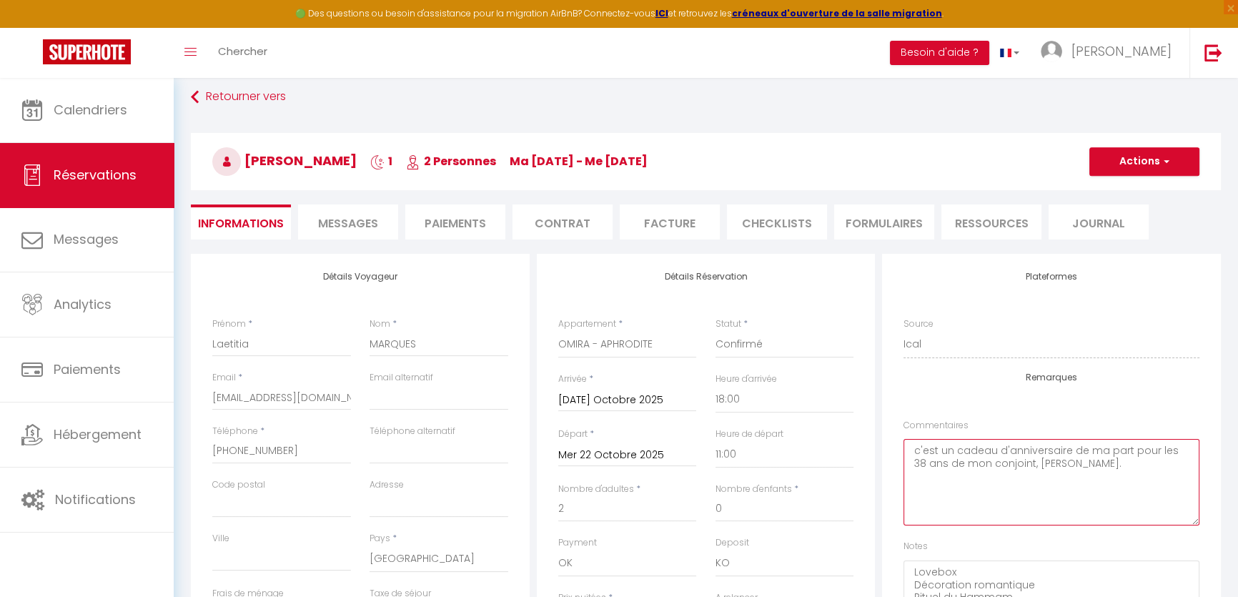
scroll to position [64, 0]
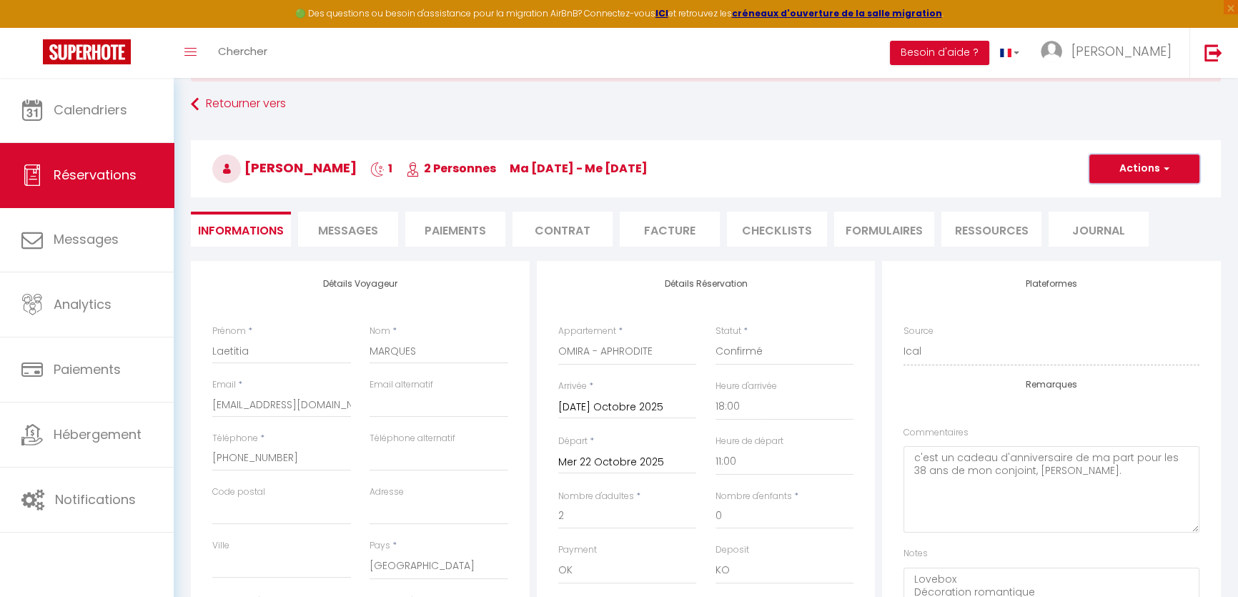
checkbox input "false"
click at [1104, 175] on button "Actions" at bounding box center [1144, 168] width 110 height 29
click at [1095, 191] on link "Enregistrer" at bounding box center [1130, 200] width 113 height 19
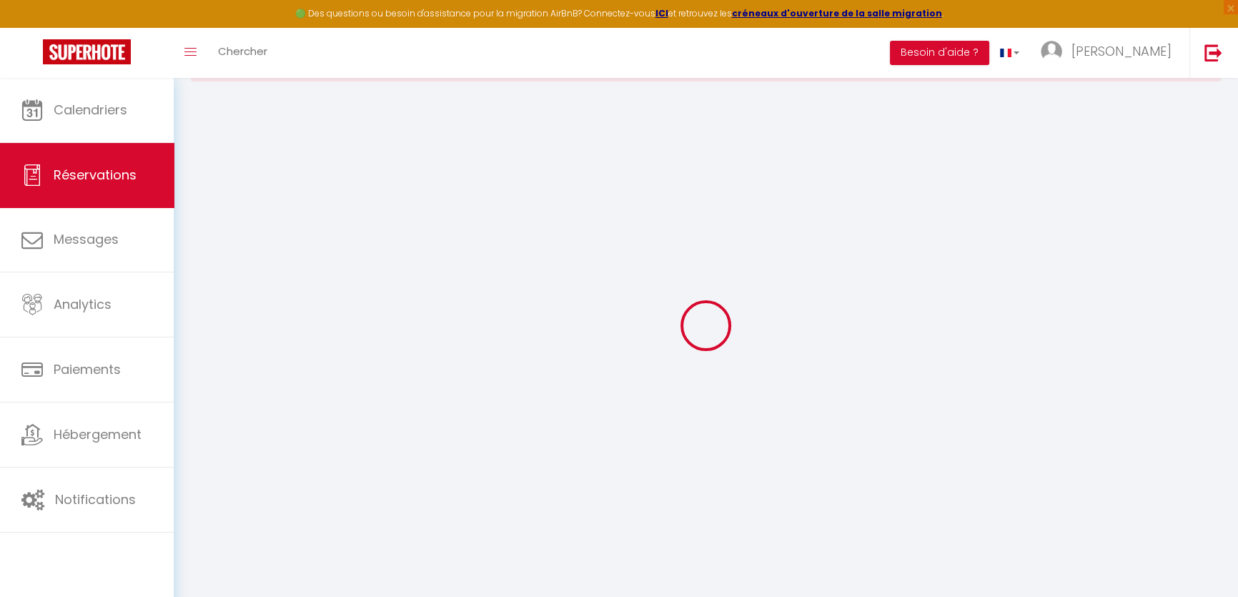
select select "not_cancelled"
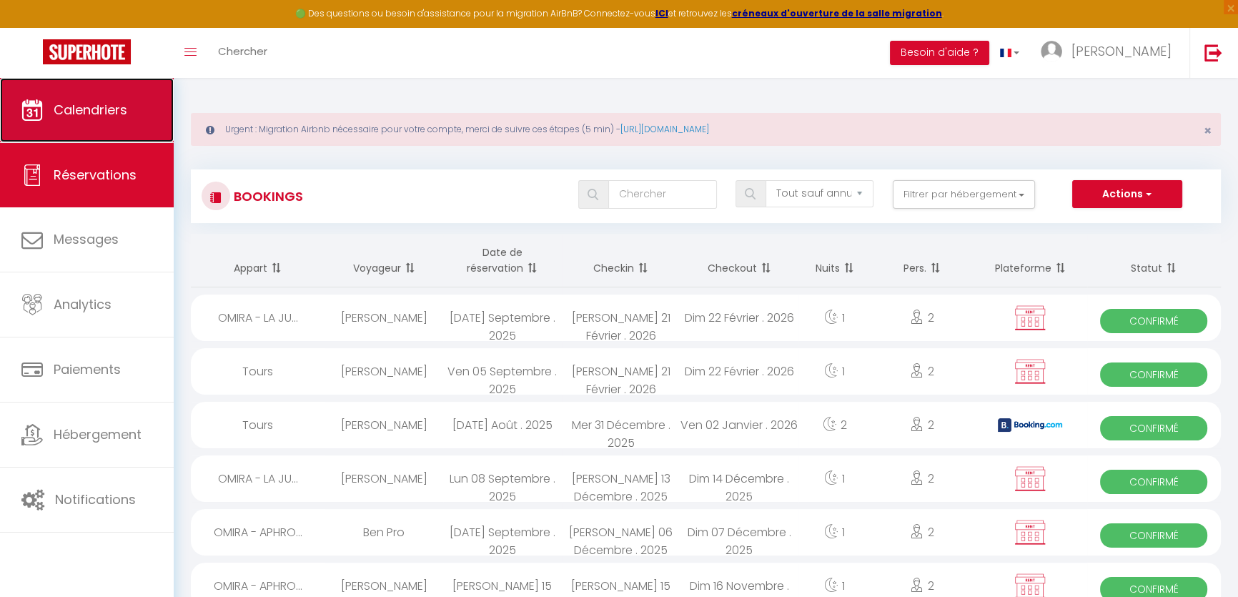
click at [86, 116] on span "Calendriers" at bounding box center [91, 110] width 74 height 18
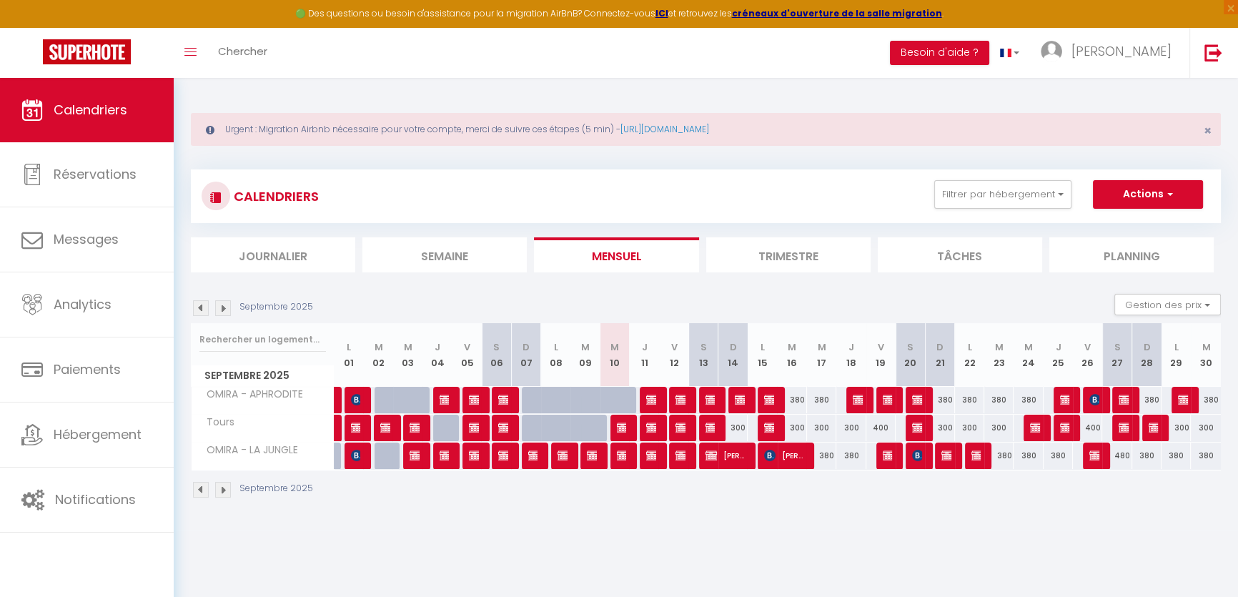
click at [222, 307] on img at bounding box center [223, 308] width 16 height 16
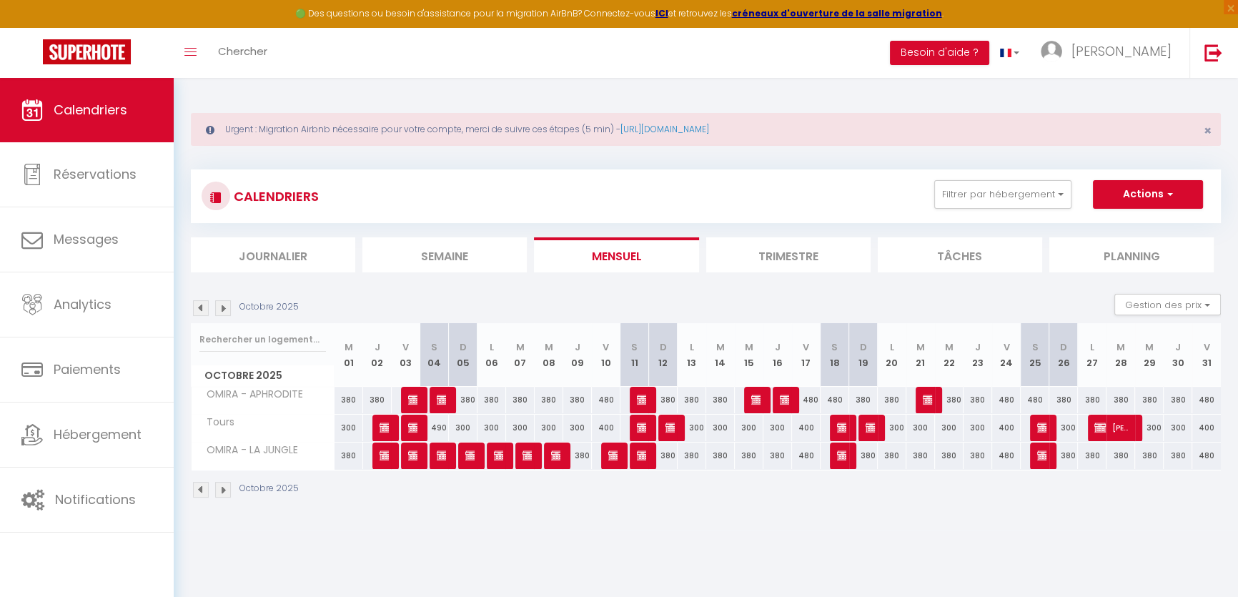
click at [222, 307] on img at bounding box center [223, 308] width 16 height 16
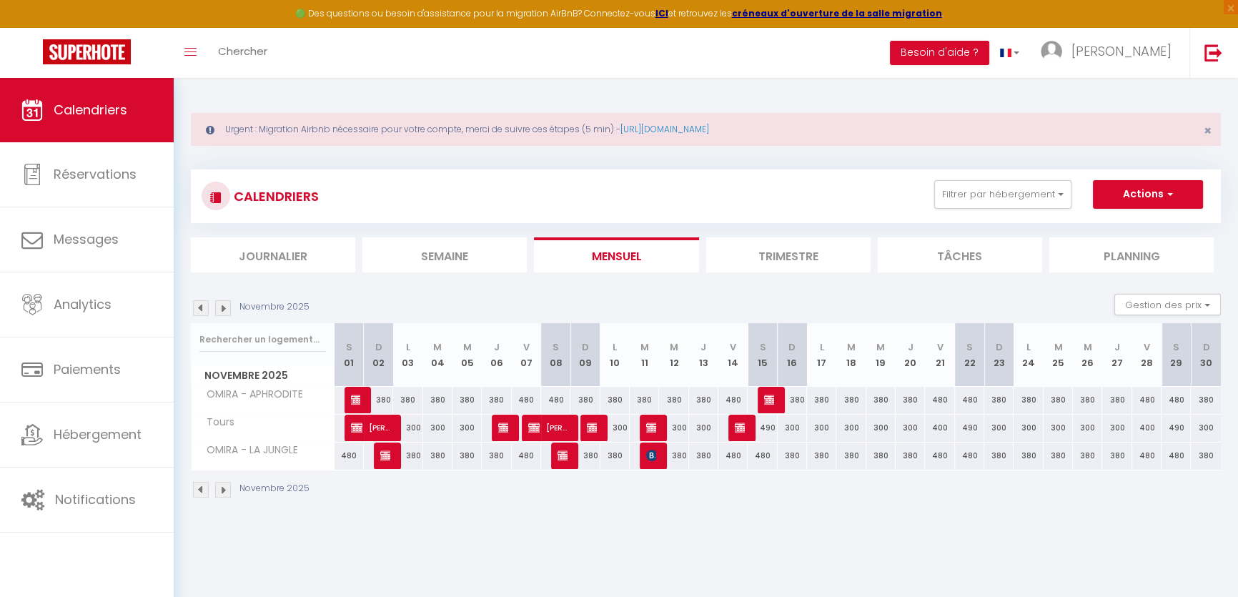
click at [222, 307] on img at bounding box center [223, 308] width 16 height 16
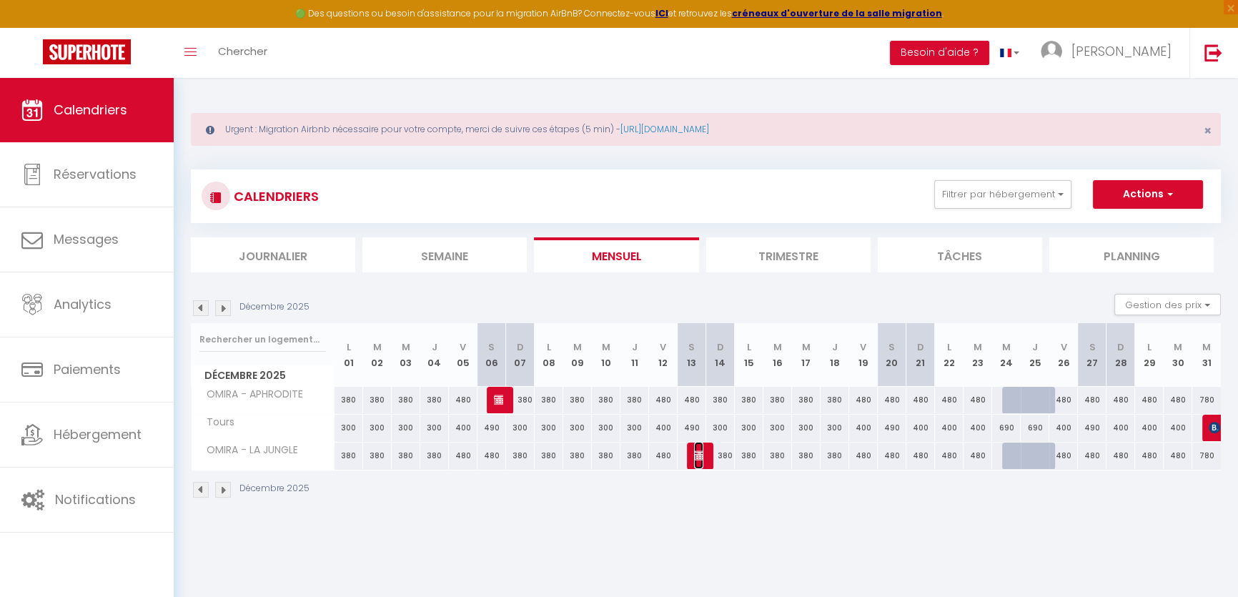
click at [696, 450] on img at bounding box center [699, 455] width 11 height 11
select select "OK"
select select "KO"
select select "0"
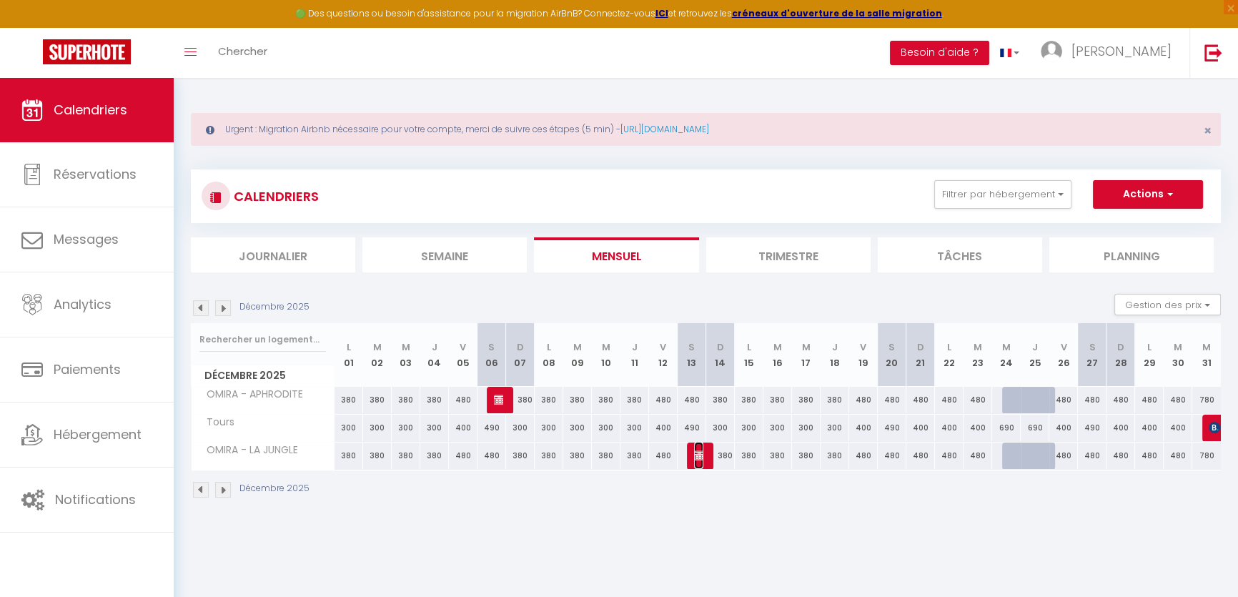
select select "1"
select select
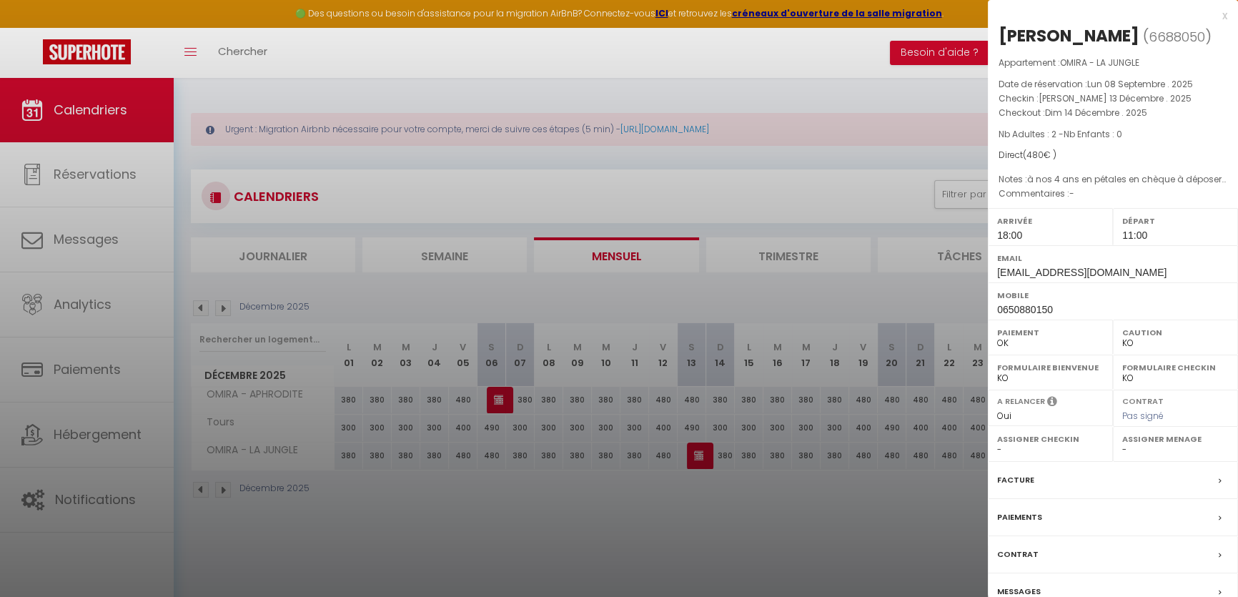
click at [1158, 580] on div "Messages" at bounding box center [1113, 591] width 250 height 37
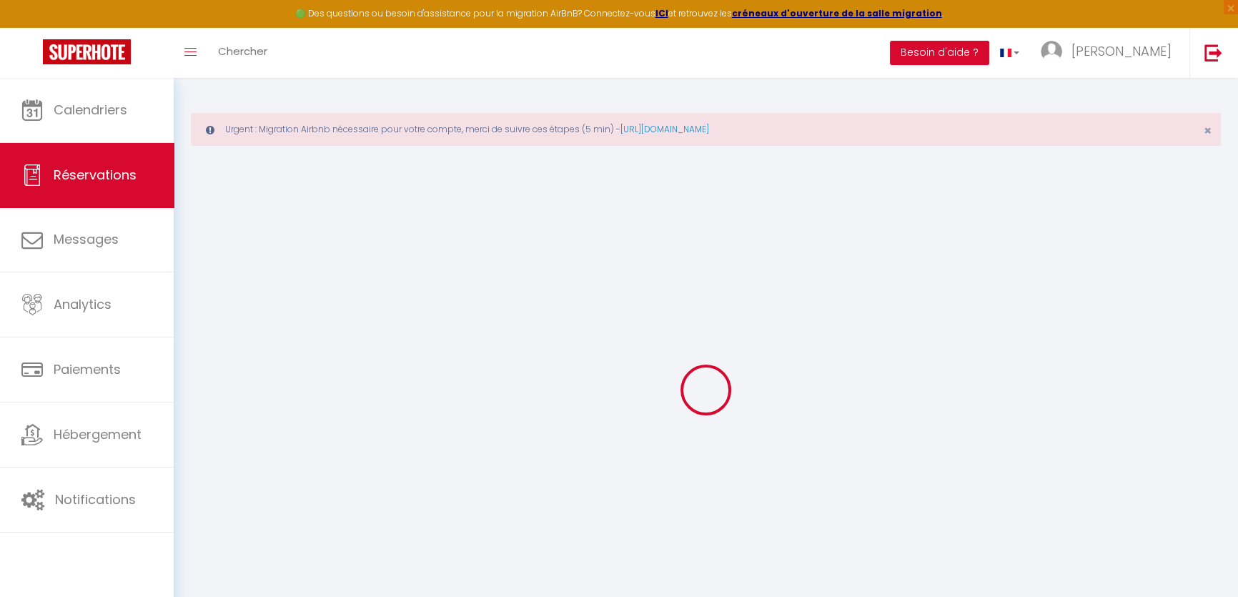
select select
checkbox input "false"
select select
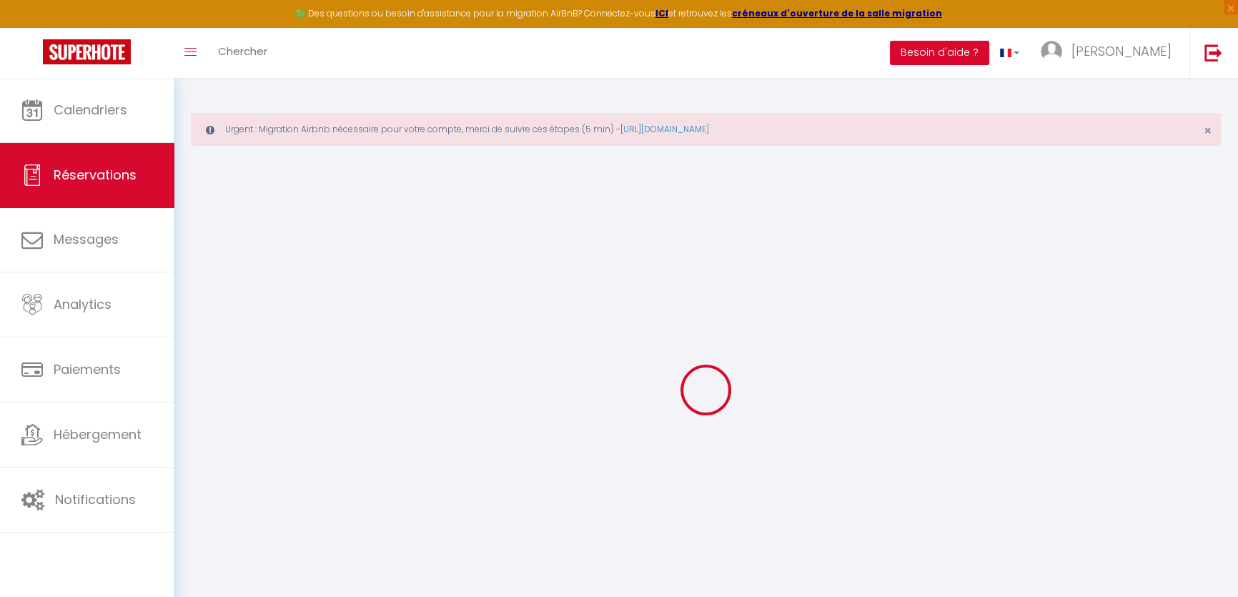
checkbox input "false"
type textarea "à nos 4 ans en pétales en chèque à déposer 2 jours avant le séjour"
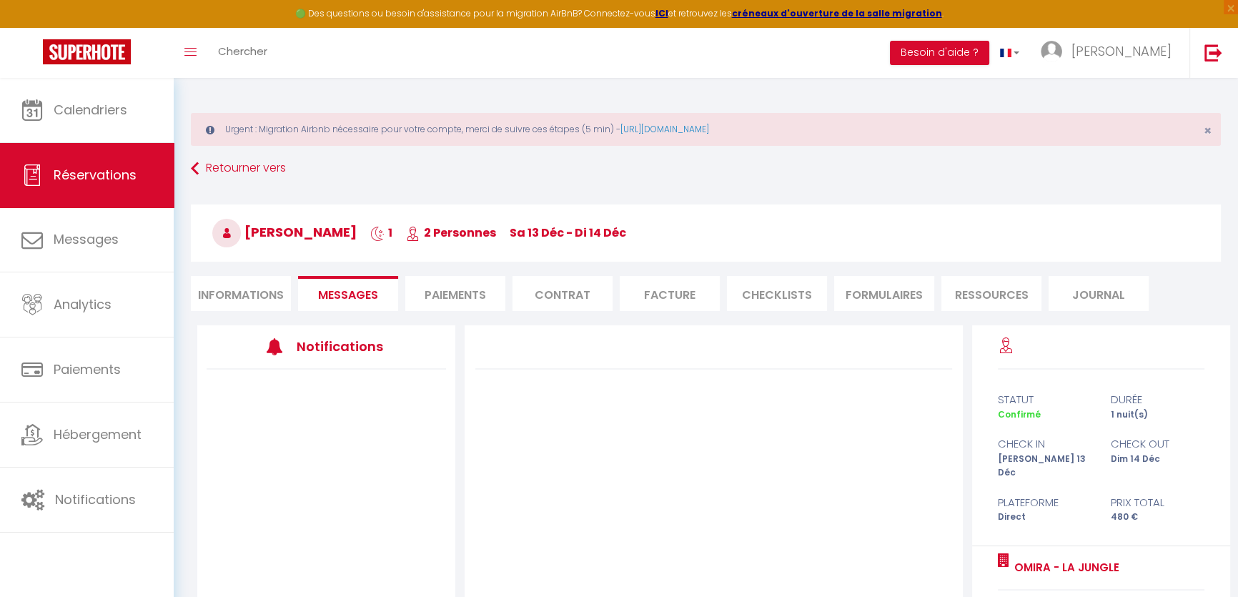
click at [272, 302] on li "Informations" at bounding box center [241, 293] width 100 height 35
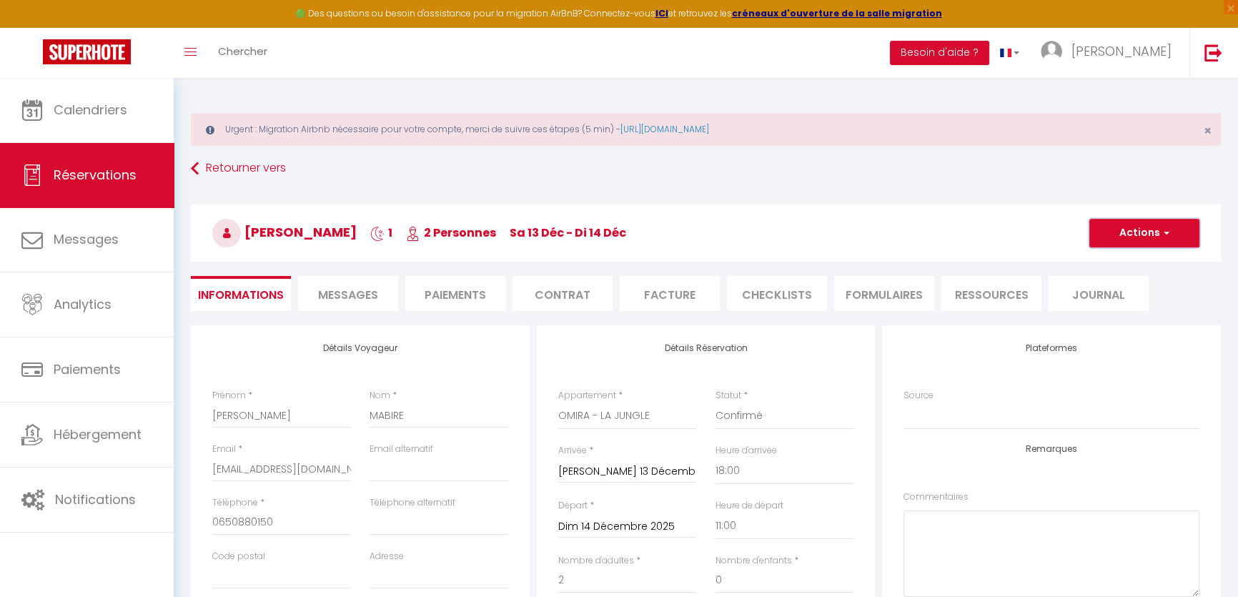
click at [1134, 230] on button "Actions" at bounding box center [1144, 233] width 110 height 29
click at [1112, 305] on link "Supprimer" at bounding box center [1130, 301] width 113 height 19
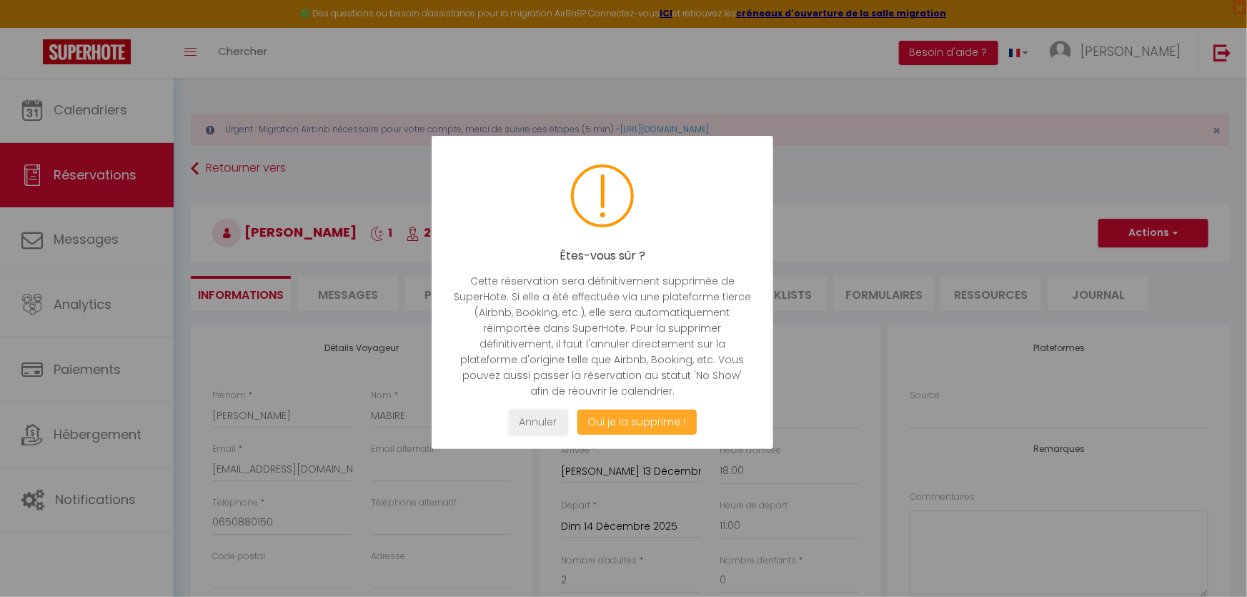
click at [608, 422] on button "Oui je la supprime !" at bounding box center [636, 422] width 119 height 25
select select "not_cancelled"
